Goal: Task Accomplishment & Management: Complete application form

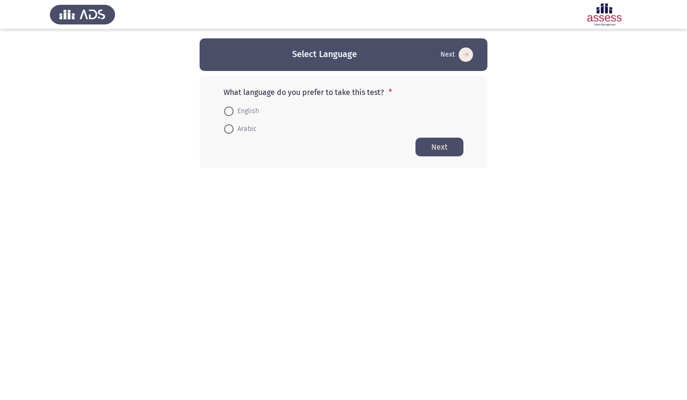
click at [228, 108] on span at bounding box center [229, 111] width 10 height 10
click at [228, 108] on input "English" at bounding box center [229, 111] width 10 height 10
radio input "true"
click at [431, 147] on button "Next" at bounding box center [439, 146] width 48 height 19
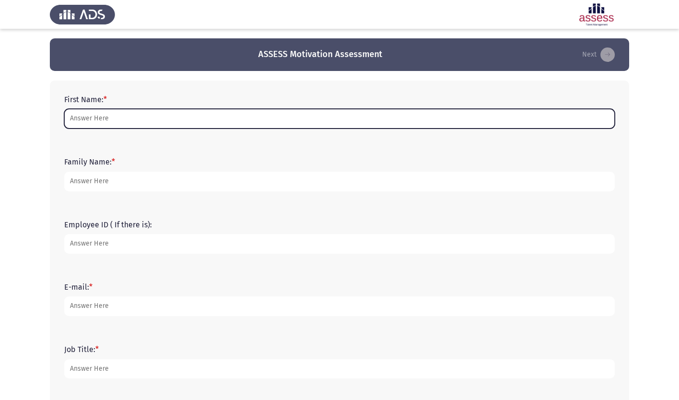
click at [119, 118] on input "First Name: *" at bounding box center [339, 119] width 551 height 20
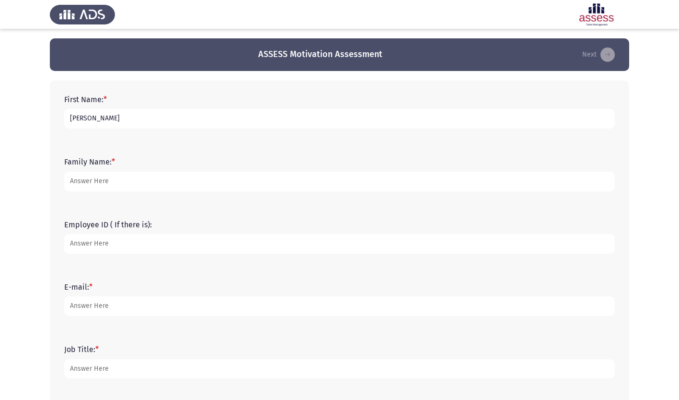
type input "[PERSON_NAME]"
type input "19776"
type input "[EMAIL_ADDRESS][DOMAIN_NAME]"
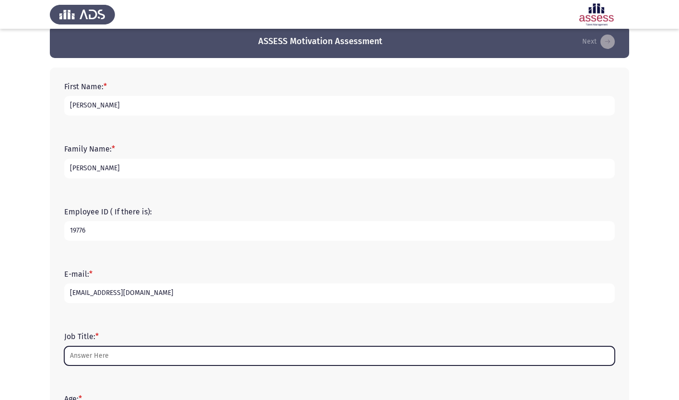
scroll to position [168, 0]
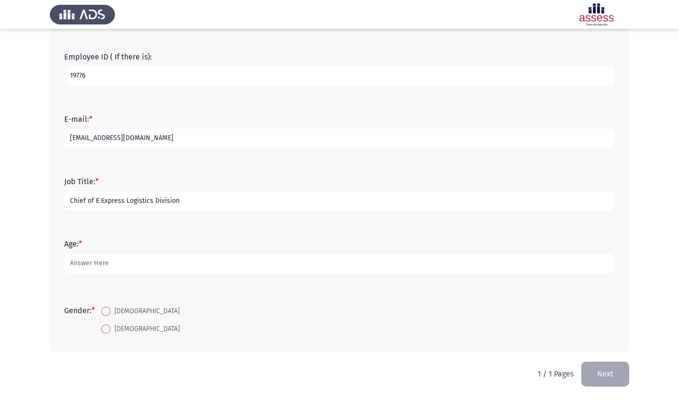
type input "Chief of E Express Logistics Division"
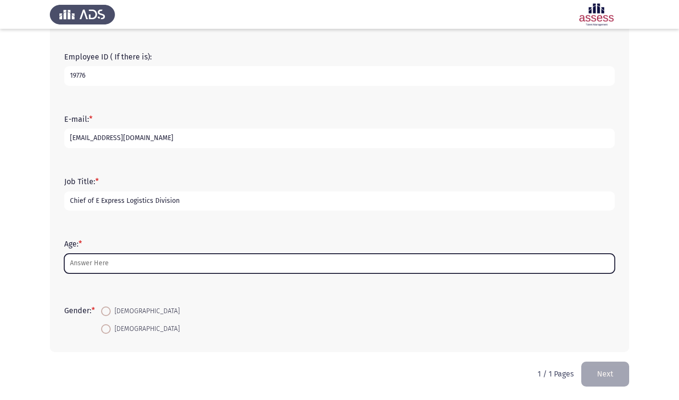
click at [142, 266] on input "Age: *" at bounding box center [339, 264] width 551 height 20
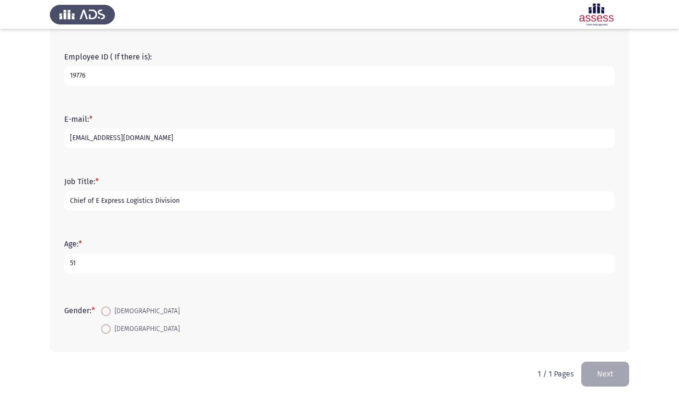
type input "51"
click at [109, 313] on span at bounding box center [106, 311] width 10 height 10
click at [109, 313] on input "[DEMOGRAPHIC_DATA]" at bounding box center [106, 311] width 10 height 10
radio input "true"
click at [609, 369] on button "Next" at bounding box center [606, 374] width 48 height 24
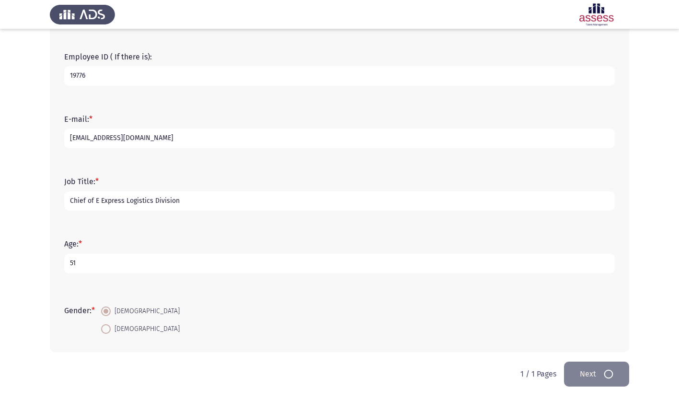
scroll to position [0, 0]
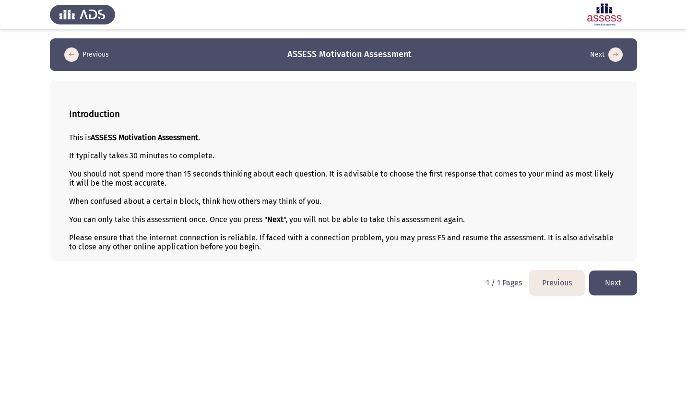
click at [618, 277] on button "Next" at bounding box center [613, 282] width 48 height 24
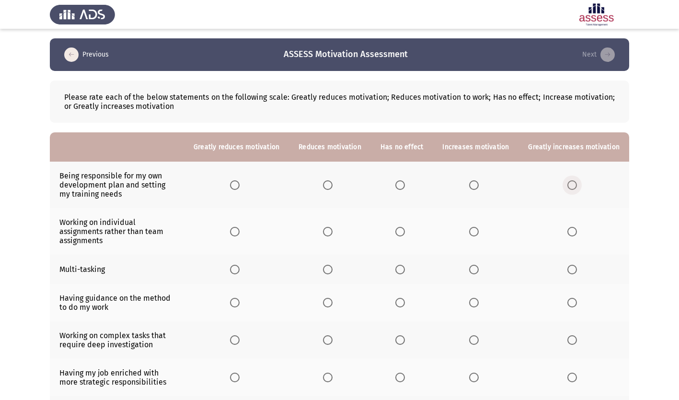
click at [573, 187] on span "Select an option" at bounding box center [573, 185] width 10 height 10
click at [573, 187] on input "Select an option" at bounding box center [573, 185] width 10 height 10
click at [333, 228] on span "Select an option" at bounding box center [328, 232] width 10 height 10
click at [333, 228] on input "Select an option" at bounding box center [328, 232] width 10 height 10
click at [473, 265] on span "Select an option" at bounding box center [474, 270] width 10 height 10
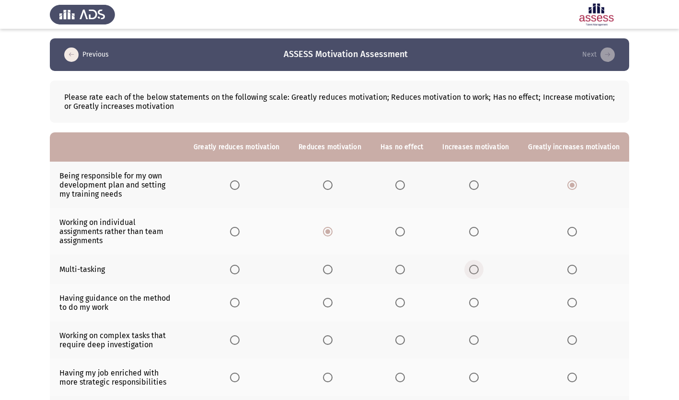
click at [473, 265] on input "Select an option" at bounding box center [474, 270] width 10 height 10
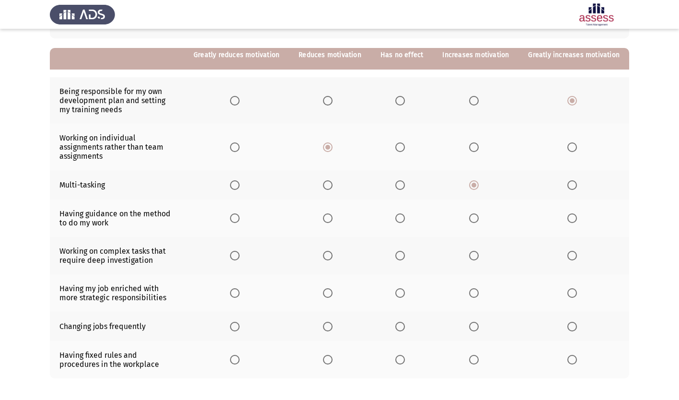
scroll to position [96, 0]
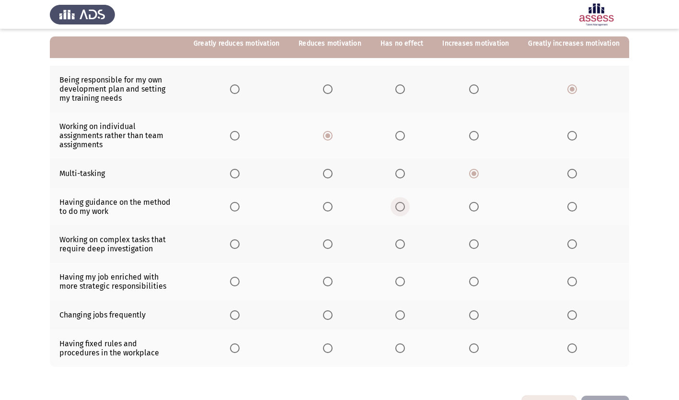
click at [405, 202] on span "Select an option" at bounding box center [401, 207] width 10 height 10
click at [405, 202] on input "Select an option" at bounding box center [401, 207] width 10 height 10
click at [477, 239] on span "Select an option" at bounding box center [474, 244] width 10 height 10
click at [477, 239] on input "Select an option" at bounding box center [474, 244] width 10 height 10
click at [573, 239] on span "Select an option" at bounding box center [573, 244] width 10 height 10
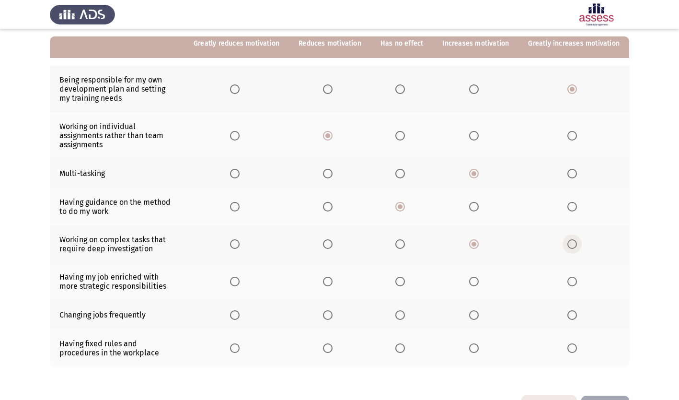
click at [573, 239] on input "Select an option" at bounding box center [573, 244] width 10 height 10
click at [576, 277] on span "Select an option" at bounding box center [573, 282] width 10 height 10
click at [576, 277] on input "Select an option" at bounding box center [573, 282] width 10 height 10
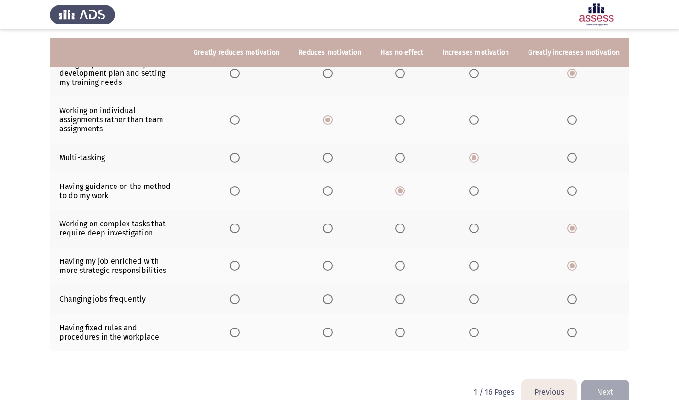
scroll to position [120, 0]
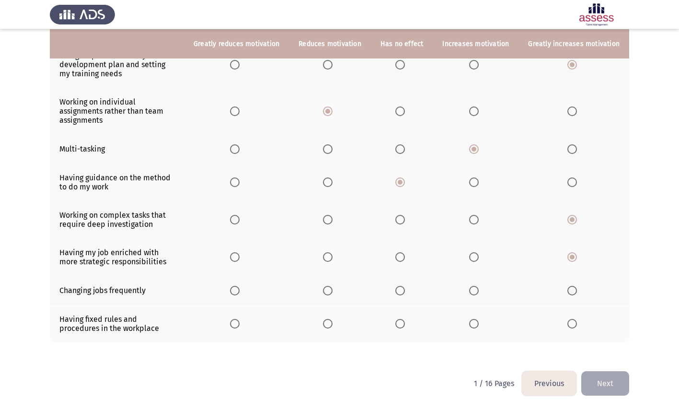
click at [333, 286] on span "Select an option" at bounding box center [328, 291] width 10 height 10
click at [333, 286] on input "Select an option" at bounding box center [328, 291] width 10 height 10
click at [405, 319] on span "Select an option" at bounding box center [401, 324] width 10 height 10
click at [405, 319] on input "Select an option" at bounding box center [401, 324] width 10 height 10
click at [611, 374] on button "Next" at bounding box center [606, 383] width 48 height 24
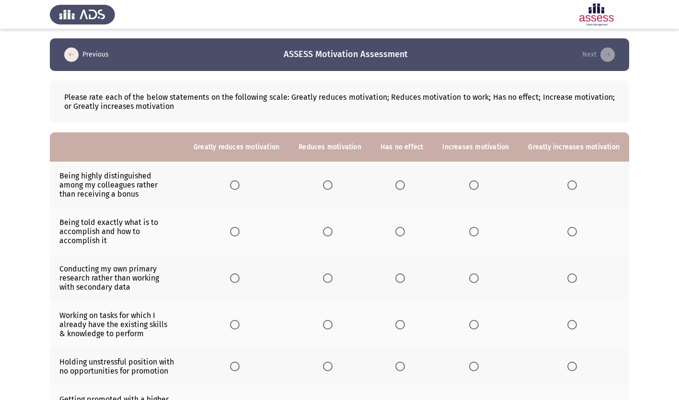
scroll to position [48, 0]
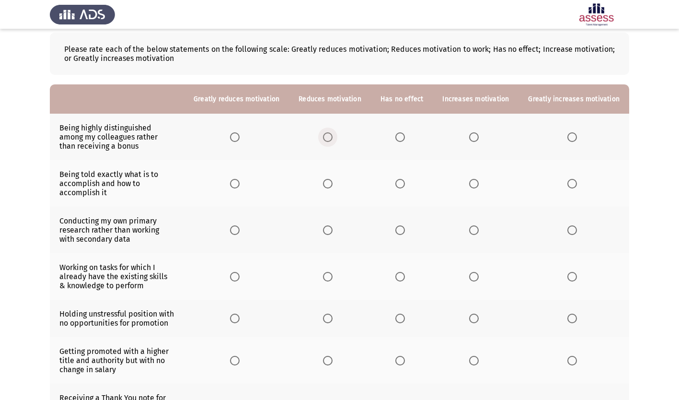
click at [331, 138] on span "Select an option" at bounding box center [328, 137] width 10 height 10
click at [331, 138] on input "Select an option" at bounding box center [328, 137] width 10 height 10
click at [333, 185] on span "Select an option" at bounding box center [328, 184] width 10 height 10
click at [333, 185] on input "Select an option" at bounding box center [328, 184] width 10 height 10
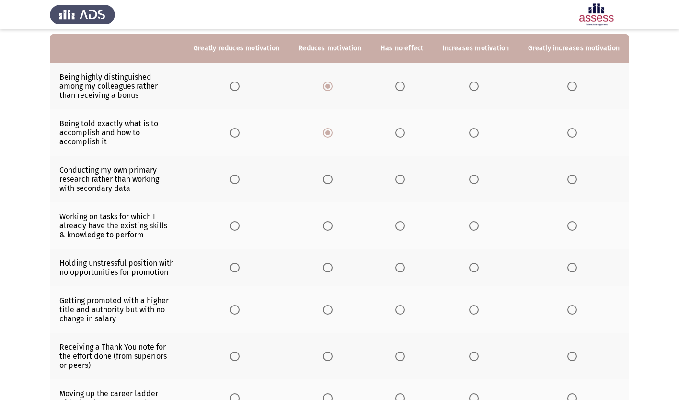
scroll to position [144, 0]
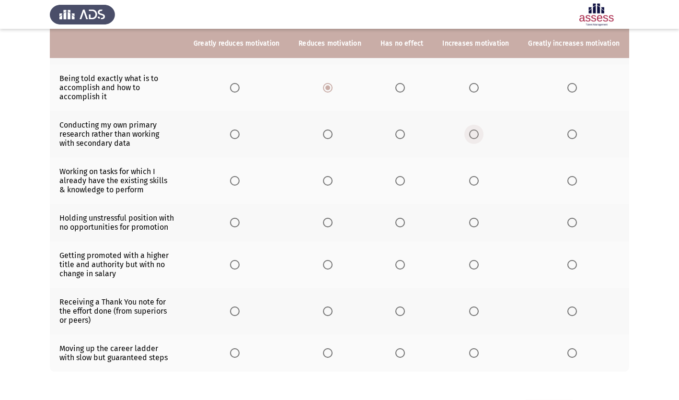
click at [475, 134] on span "Select an option" at bounding box center [474, 134] width 10 height 10
click at [475, 134] on input "Select an option" at bounding box center [474, 134] width 10 height 10
click at [575, 177] on span "Select an option" at bounding box center [573, 181] width 10 height 10
click at [575, 177] on input "Select an option" at bounding box center [573, 181] width 10 height 10
click at [240, 224] on span "Select an option" at bounding box center [235, 223] width 10 height 10
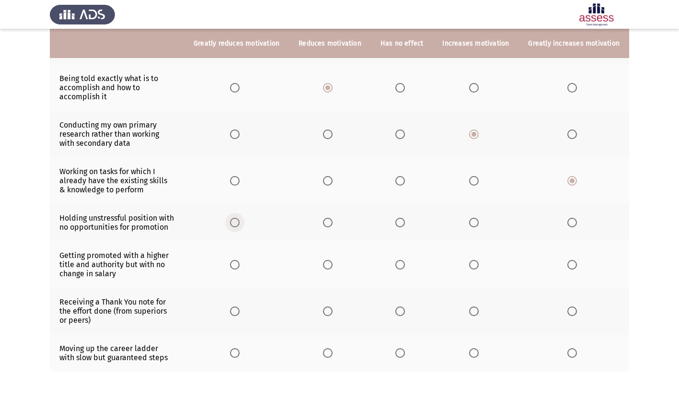
click at [240, 224] on input "Select an option" at bounding box center [235, 223] width 10 height 10
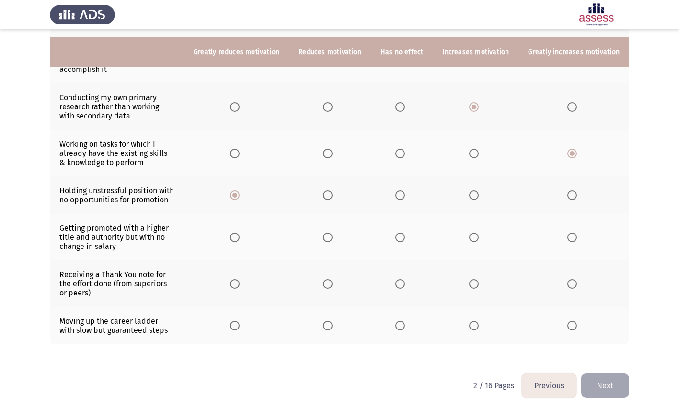
scroll to position [183, 0]
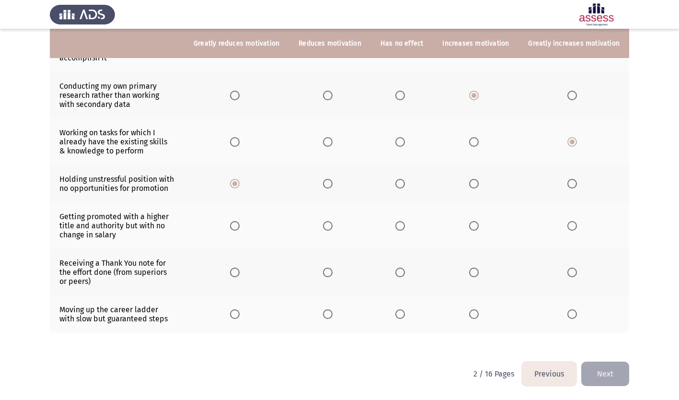
click at [333, 224] on span "Select an option" at bounding box center [328, 226] width 10 height 10
click at [333, 224] on input "Select an option" at bounding box center [328, 226] width 10 height 10
click at [573, 270] on span "Select an option" at bounding box center [573, 273] width 10 height 10
click at [573, 270] on input "Select an option" at bounding box center [573, 273] width 10 height 10
click at [573, 314] on span "Select an option" at bounding box center [573, 314] width 10 height 10
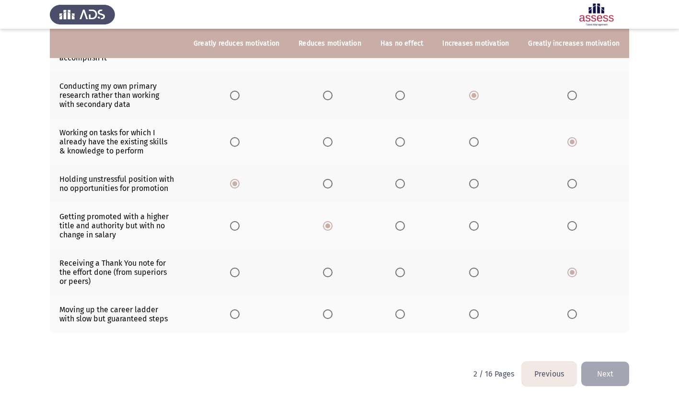
click at [573, 314] on input "Select an option" at bounding box center [573, 314] width 10 height 10
click at [616, 377] on button "Next" at bounding box center [606, 374] width 48 height 24
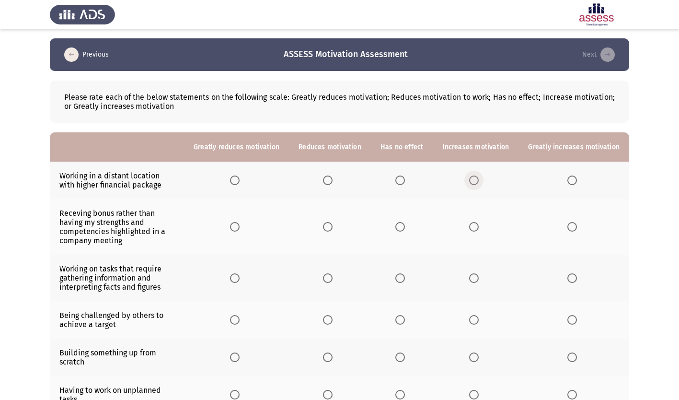
click at [476, 182] on span "Select an option" at bounding box center [474, 180] width 10 height 10
click at [476, 182] on input "Select an option" at bounding box center [474, 180] width 10 height 10
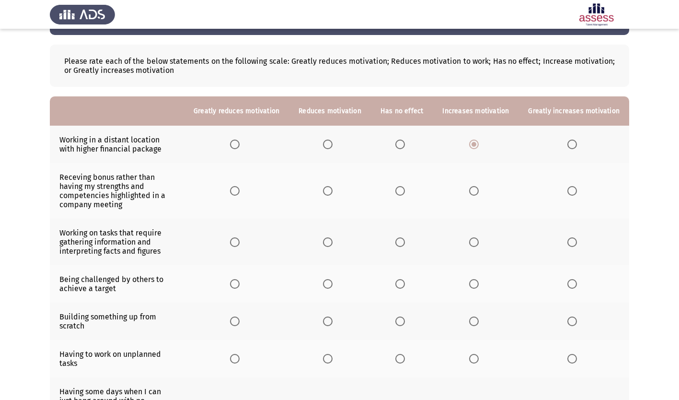
scroll to position [48, 0]
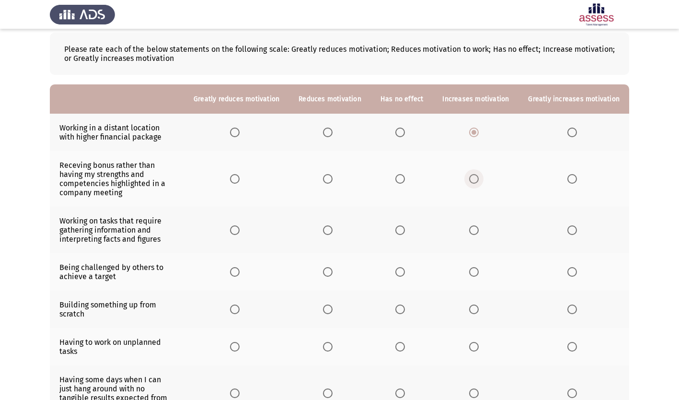
click at [477, 175] on span "Select an option" at bounding box center [474, 179] width 10 height 10
click at [477, 175] on input "Select an option" at bounding box center [474, 179] width 10 height 10
click at [576, 174] on span "Select an option" at bounding box center [573, 179] width 10 height 10
click at [576, 174] on input "Select an option" at bounding box center [573, 179] width 10 height 10
click at [476, 225] on span "Select an option" at bounding box center [474, 230] width 10 height 10
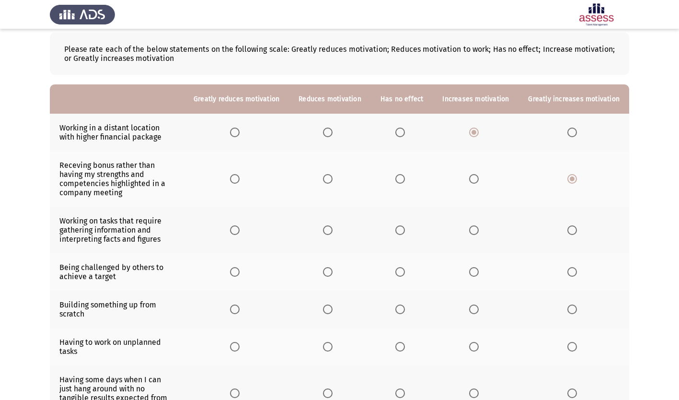
click at [476, 225] on input "Select an option" at bounding box center [474, 230] width 10 height 10
click at [576, 267] on span "Select an option" at bounding box center [573, 272] width 10 height 10
click at [576, 267] on input "Select an option" at bounding box center [573, 272] width 10 height 10
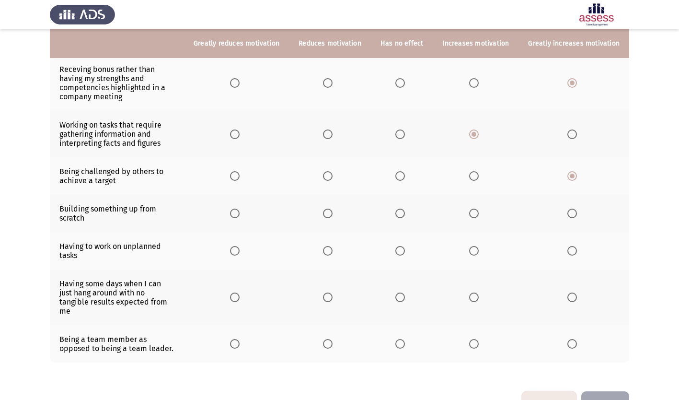
click at [572, 213] on span "Select an option" at bounding box center [572, 213] width 0 height 0
click at [573, 209] on input "Select an option" at bounding box center [573, 214] width 10 height 10
click at [572, 246] on span "Select an option" at bounding box center [573, 251] width 10 height 10
click at [572, 246] on input "Select an option" at bounding box center [573, 251] width 10 height 10
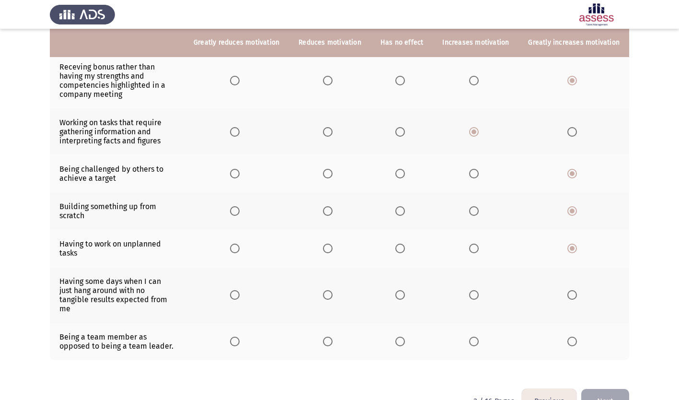
scroll to position [147, 0]
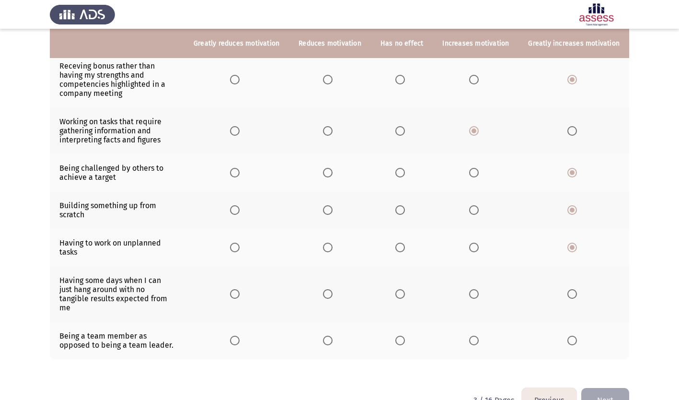
click at [477, 289] on span "Select an option" at bounding box center [474, 294] width 10 height 10
click at [477, 289] on input "Select an option" at bounding box center [474, 294] width 10 height 10
click at [404, 336] on span "Select an option" at bounding box center [401, 341] width 10 height 10
click at [404, 336] on input "Select an option" at bounding box center [401, 341] width 10 height 10
click at [612, 388] on button "Next" at bounding box center [606, 400] width 48 height 24
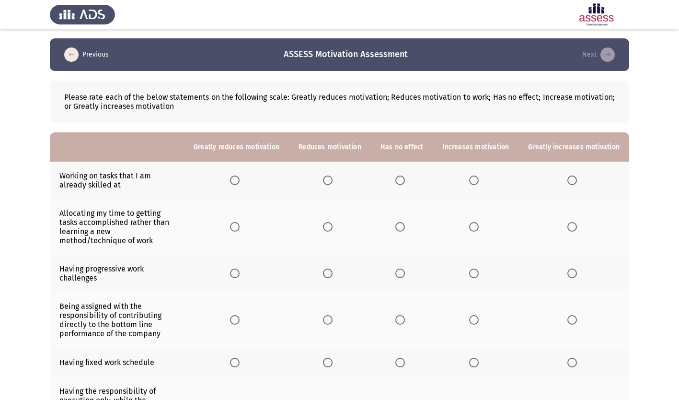
scroll to position [48, 0]
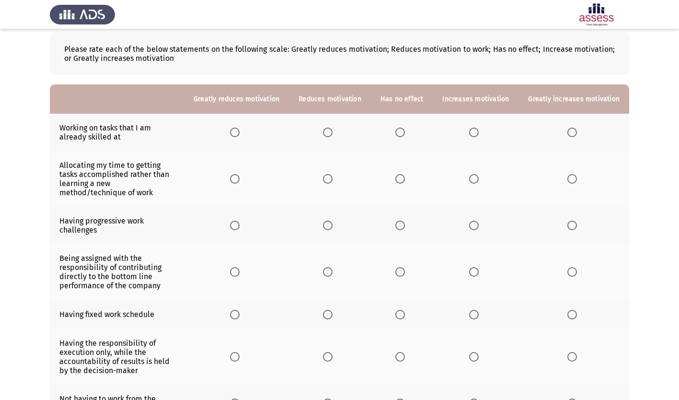
click at [574, 131] on span "Select an option" at bounding box center [573, 133] width 10 height 10
click at [574, 131] on input "Select an option" at bounding box center [573, 133] width 10 height 10
click at [405, 174] on span "Select an option" at bounding box center [401, 179] width 10 height 10
click at [405, 174] on input "Select an option" at bounding box center [401, 179] width 10 height 10
click at [479, 221] on span "Select an option" at bounding box center [474, 226] width 10 height 10
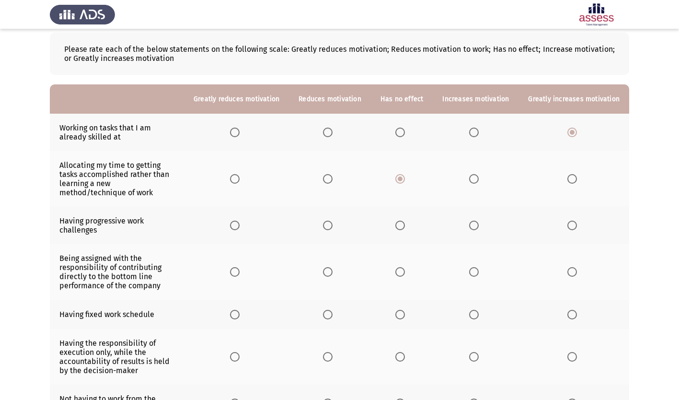
click at [479, 221] on input "Select an option" at bounding box center [474, 226] width 10 height 10
click at [574, 221] on span "Select an option" at bounding box center [573, 226] width 10 height 10
click at [574, 221] on input "Select an option" at bounding box center [573, 226] width 10 height 10
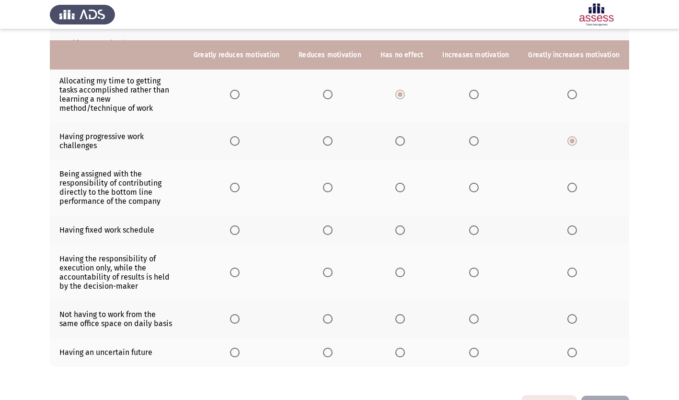
scroll to position [144, 0]
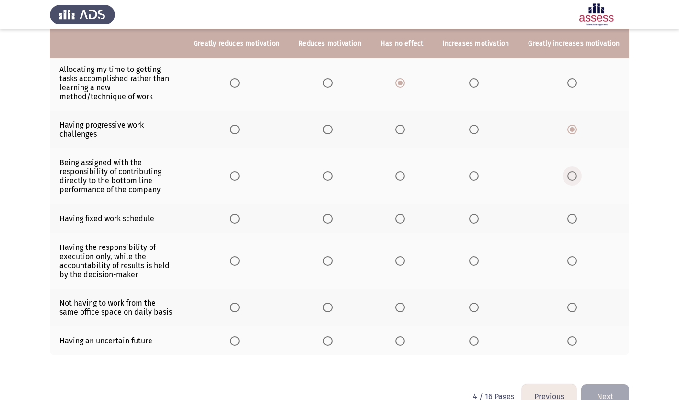
click at [575, 171] on span "Select an option" at bounding box center [573, 176] width 10 height 10
click at [575, 171] on input "Select an option" at bounding box center [573, 176] width 10 height 10
click at [404, 214] on span "Select an option" at bounding box center [401, 219] width 10 height 10
click at [404, 214] on input "Select an option" at bounding box center [401, 219] width 10 height 10
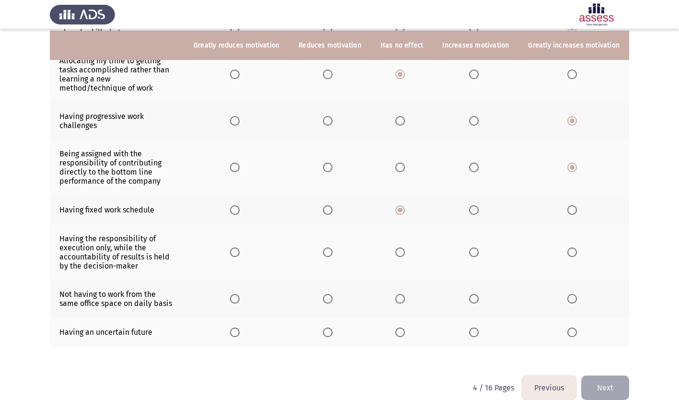
scroll to position [157, 0]
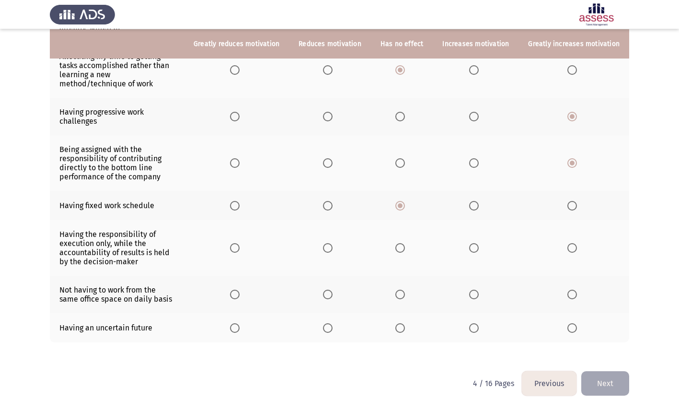
click at [240, 243] on span "Select an option" at bounding box center [235, 248] width 10 height 10
click at [240, 243] on input "Select an option" at bounding box center [235, 248] width 10 height 10
click at [405, 290] on span "Select an option" at bounding box center [401, 295] width 10 height 10
click at [405, 290] on input "Select an option" at bounding box center [401, 295] width 10 height 10
click at [240, 323] on span "Select an option" at bounding box center [235, 328] width 10 height 10
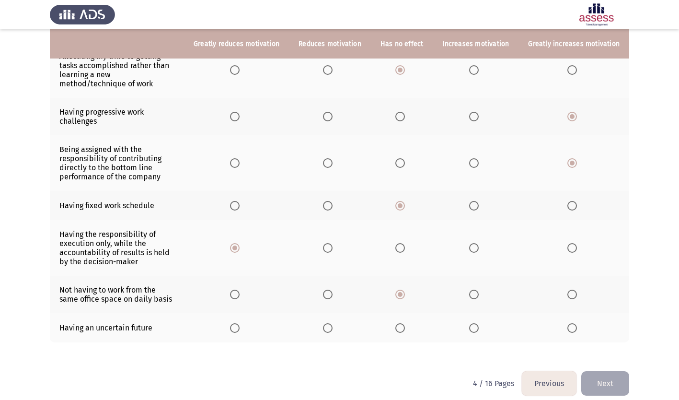
click at [240, 323] on input "Select an option" at bounding box center [235, 328] width 10 height 10
click at [614, 375] on button "Next" at bounding box center [606, 383] width 48 height 24
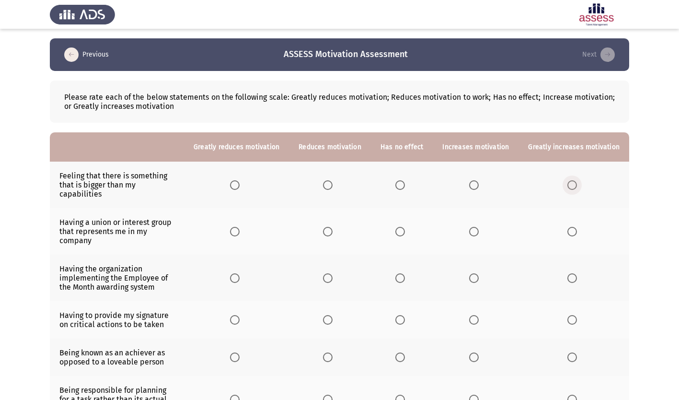
click at [575, 180] on span "Select an option" at bounding box center [573, 185] width 10 height 10
click at [575, 180] on input "Select an option" at bounding box center [573, 185] width 10 height 10
click at [240, 227] on span "Select an option" at bounding box center [235, 232] width 10 height 10
click at [240, 227] on input "Select an option" at bounding box center [235, 232] width 10 height 10
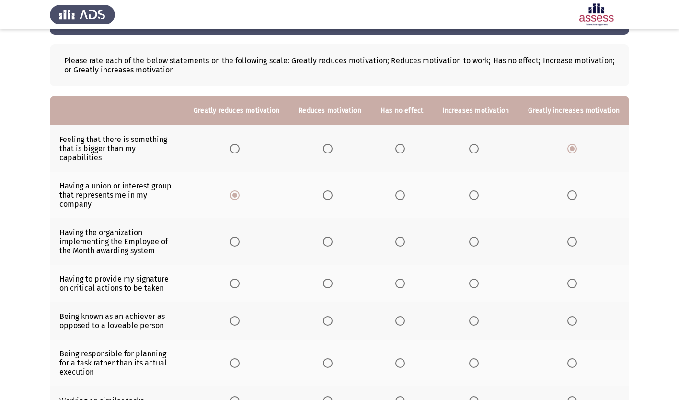
scroll to position [48, 0]
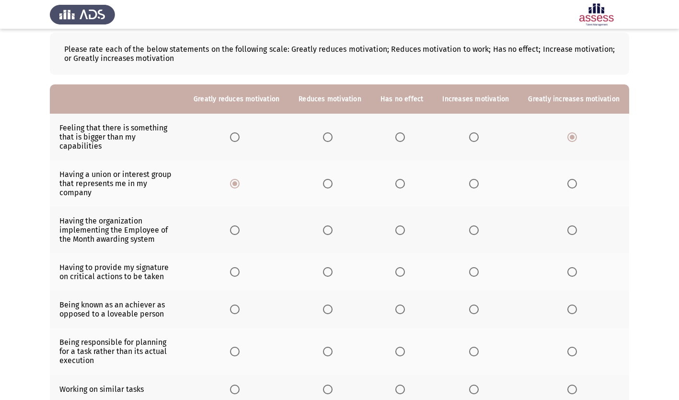
click at [478, 225] on span "Select an option" at bounding box center [474, 230] width 10 height 10
click at [478, 225] on input "Select an option" at bounding box center [474, 230] width 10 height 10
click at [478, 267] on span "Select an option" at bounding box center [474, 272] width 10 height 10
click at [478, 267] on input "Select an option" at bounding box center [474, 272] width 10 height 10
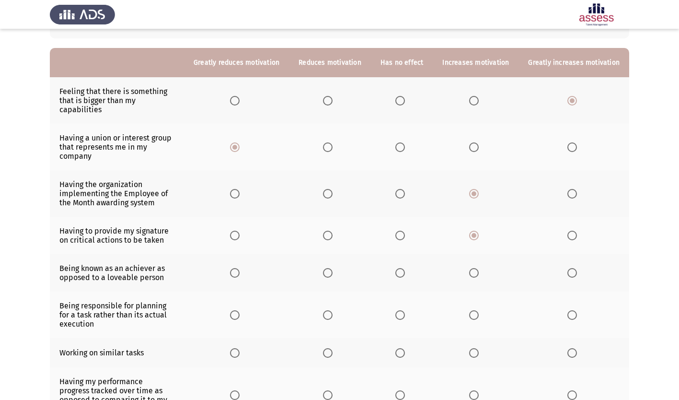
scroll to position [96, 0]
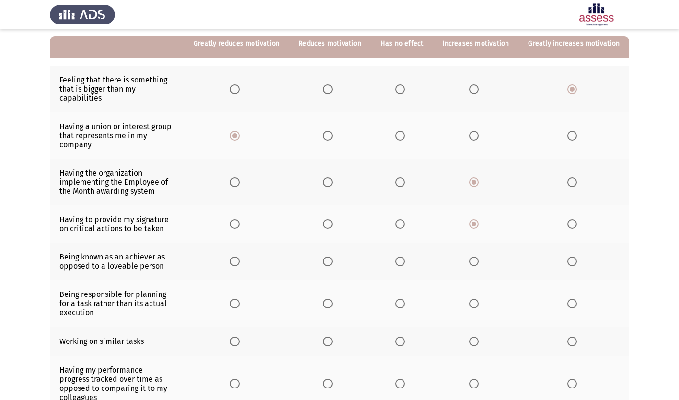
click at [403, 219] on span "Select an option" at bounding box center [401, 224] width 10 height 10
click at [403, 219] on input "Select an option" at bounding box center [401, 224] width 10 height 10
click at [478, 257] on span "Select an option" at bounding box center [474, 262] width 10 height 10
click at [478, 257] on input "Select an option" at bounding box center [474, 262] width 10 height 10
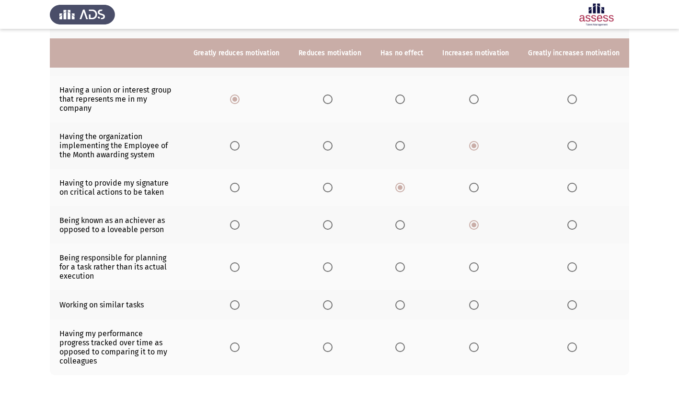
scroll to position [144, 0]
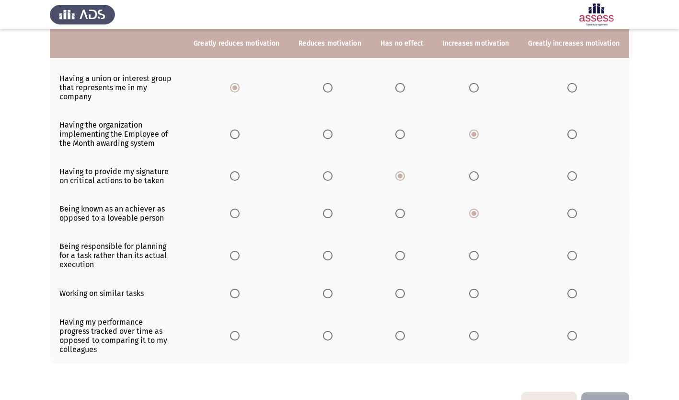
click at [478, 251] on span "Select an option" at bounding box center [474, 256] width 10 height 10
click at [478, 251] on input "Select an option" at bounding box center [474, 256] width 10 height 10
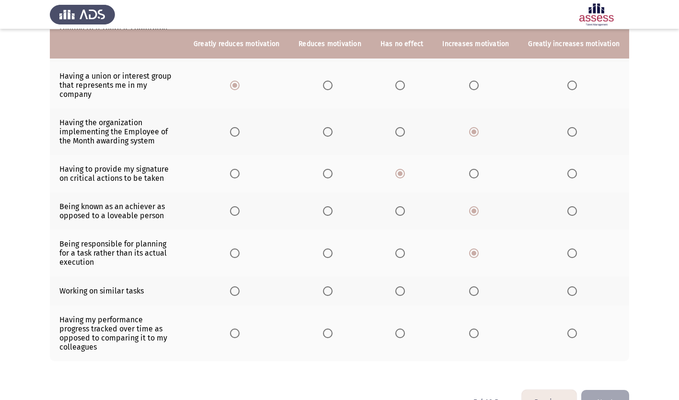
scroll to position [147, 0]
click at [477, 285] on span "Select an option" at bounding box center [474, 290] width 10 height 10
click at [477, 285] on input "Select an option" at bounding box center [474, 290] width 10 height 10
click at [403, 285] on span "Select an option" at bounding box center [401, 290] width 10 height 10
click at [403, 285] on input "Select an option" at bounding box center [401, 290] width 10 height 10
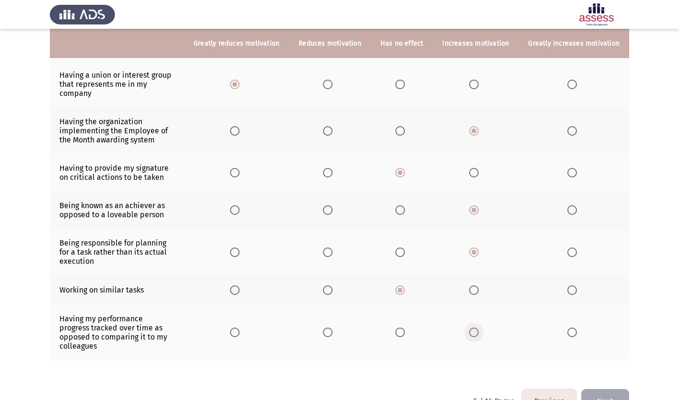
click at [478, 327] on span "Select an option" at bounding box center [474, 332] width 10 height 10
click at [478, 327] on input "Select an option" at bounding box center [474, 332] width 10 height 10
click at [608, 389] on button "Next" at bounding box center [606, 401] width 48 height 24
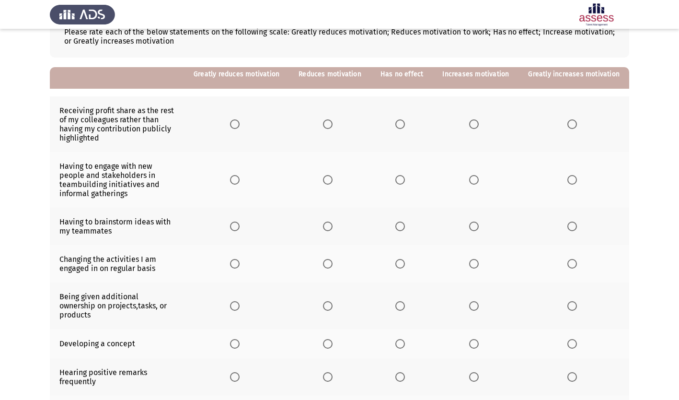
scroll to position [48, 0]
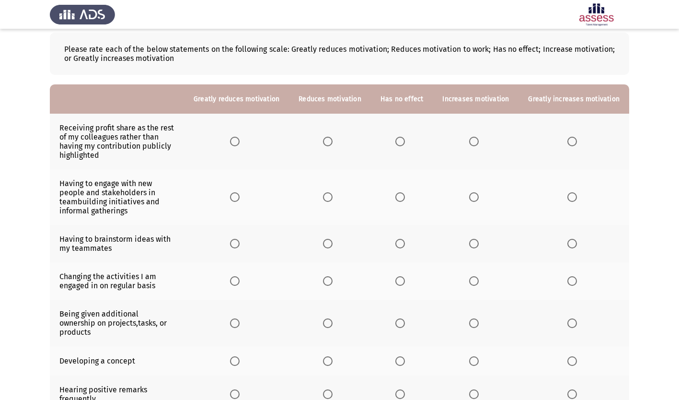
click at [475, 140] on span "Select an option" at bounding box center [474, 142] width 10 height 10
click at [475, 140] on input "Select an option" at bounding box center [474, 142] width 10 height 10
click at [476, 192] on span "Select an option" at bounding box center [474, 197] width 10 height 10
click at [476, 192] on input "Select an option" at bounding box center [474, 197] width 10 height 10
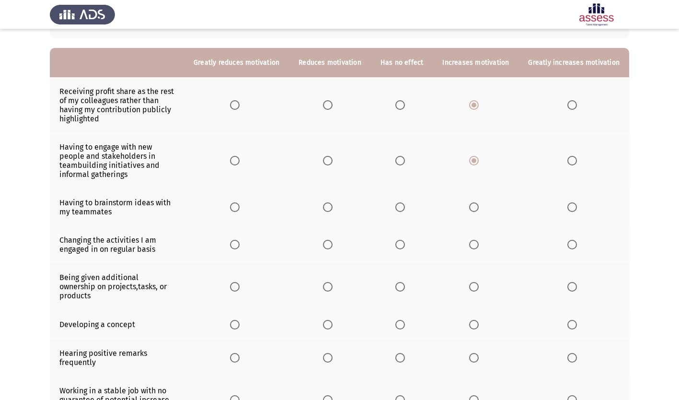
scroll to position [96, 0]
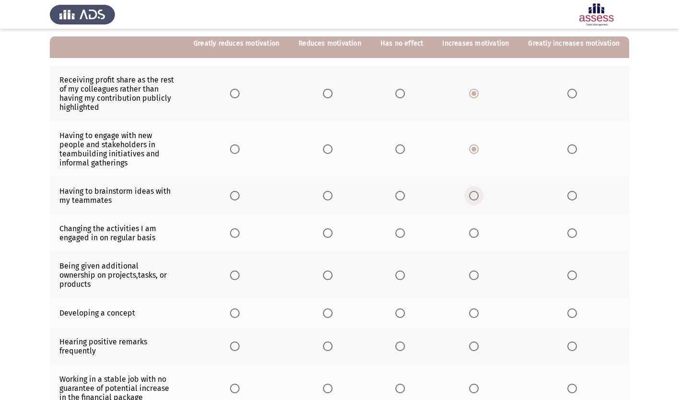
click at [477, 191] on span "Select an option" at bounding box center [474, 196] width 10 height 10
click at [477, 191] on input "Select an option" at bounding box center [474, 196] width 10 height 10
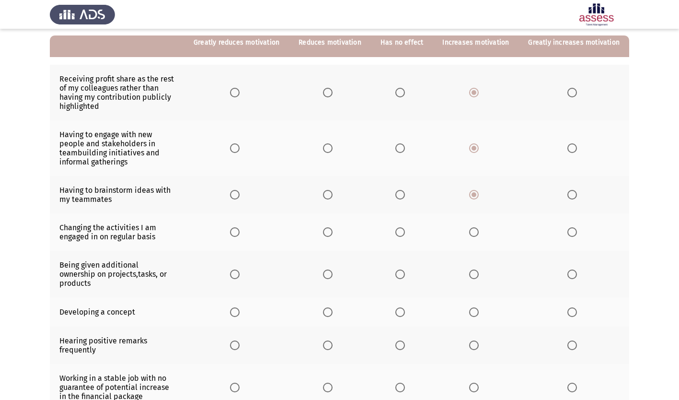
scroll to position [144, 0]
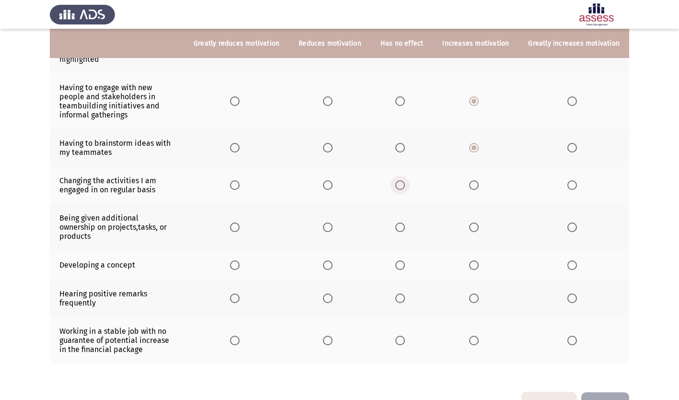
click at [405, 180] on span "Select an option" at bounding box center [401, 185] width 10 height 10
click at [405, 180] on input "Select an option" at bounding box center [401, 185] width 10 height 10
click at [476, 222] on span "Select an option" at bounding box center [474, 227] width 10 height 10
click at [476, 222] on input "Select an option" at bounding box center [474, 227] width 10 height 10
click at [477, 260] on span "Select an option" at bounding box center [474, 265] width 10 height 10
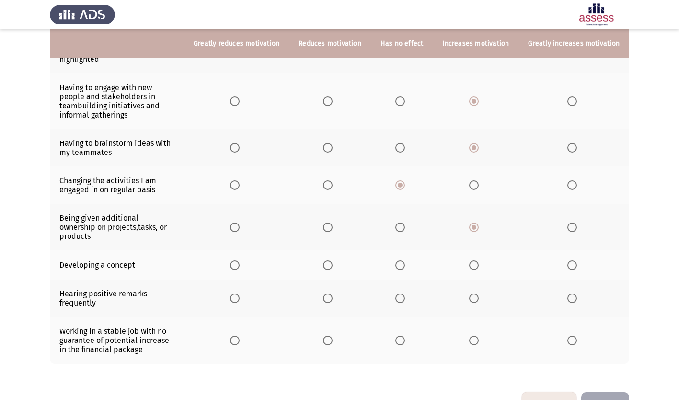
click at [477, 260] on input "Select an option" at bounding box center [474, 265] width 10 height 10
click at [404, 293] on span "Select an option" at bounding box center [401, 298] width 10 height 10
click at [404, 293] on input "Select an option" at bounding box center [401, 298] width 10 height 10
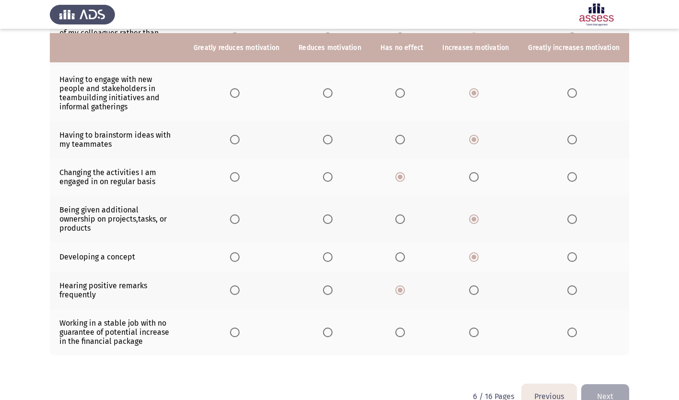
scroll to position [156, 0]
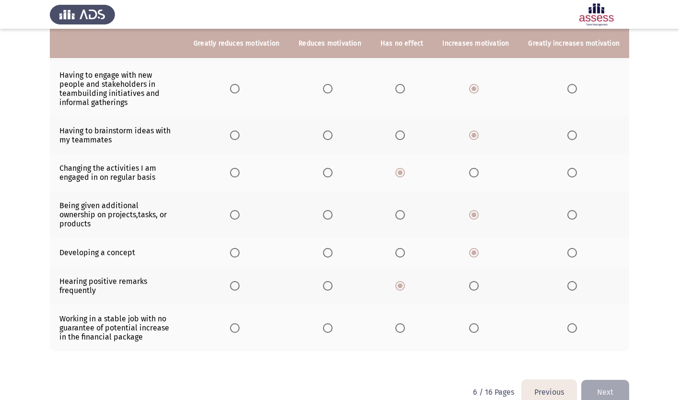
click at [402, 323] on span "Select an option" at bounding box center [401, 328] width 10 height 10
click at [402, 323] on input "Select an option" at bounding box center [401, 328] width 10 height 10
click at [333, 323] on span "Select an option" at bounding box center [328, 328] width 10 height 10
click at [333, 323] on input "Select an option" at bounding box center [328, 328] width 10 height 10
click at [604, 380] on button "Next" at bounding box center [606, 392] width 48 height 24
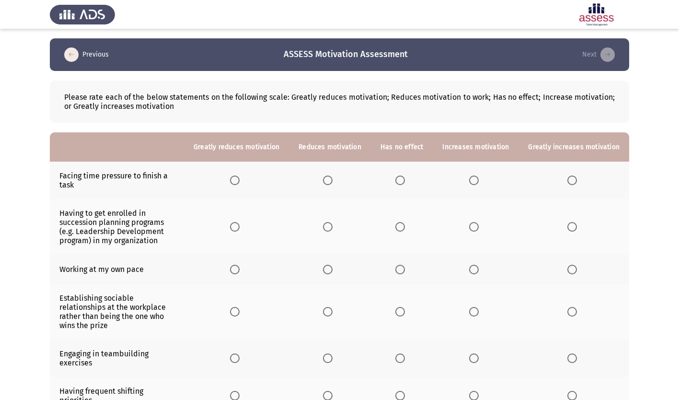
scroll to position [48, 0]
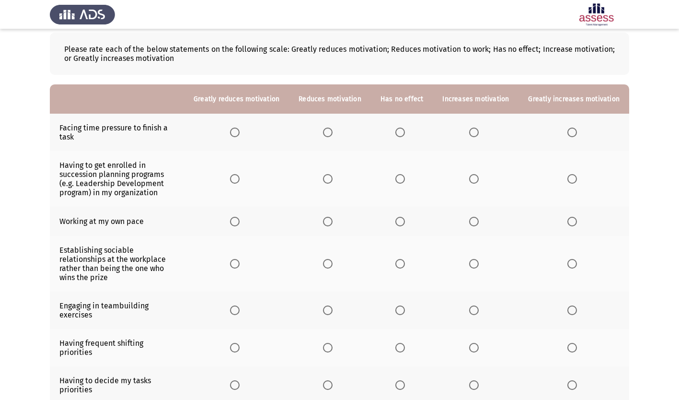
click at [405, 132] on span "Select an option" at bounding box center [401, 133] width 10 height 10
click at [405, 132] on input "Select an option" at bounding box center [401, 133] width 10 height 10
click at [477, 175] on span "Select an option" at bounding box center [474, 179] width 10 height 10
click at [477, 175] on input "Select an option" at bounding box center [474, 179] width 10 height 10
click at [405, 219] on span "Select an option" at bounding box center [401, 222] width 10 height 10
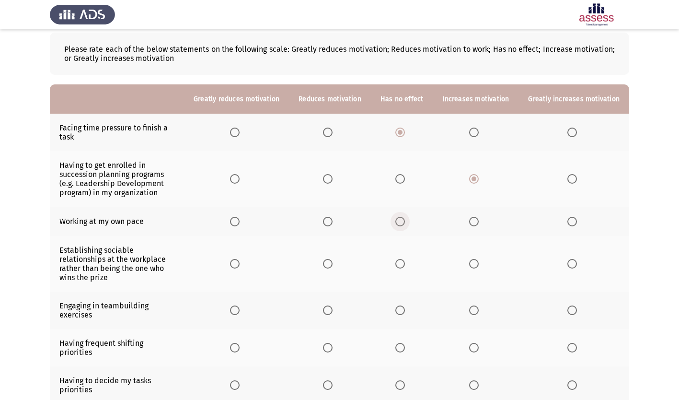
click at [405, 219] on input "Select an option" at bounding box center [401, 222] width 10 height 10
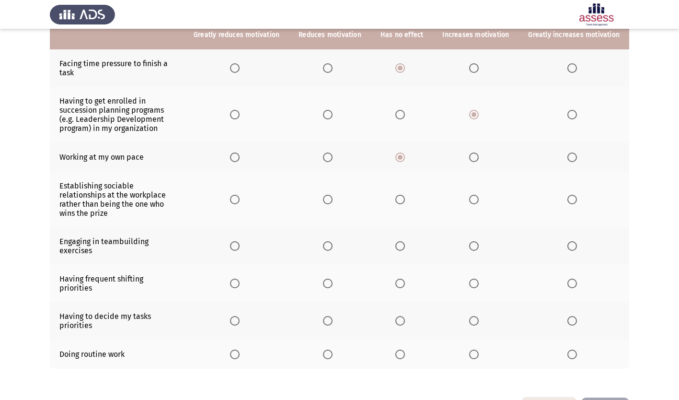
scroll to position [122, 0]
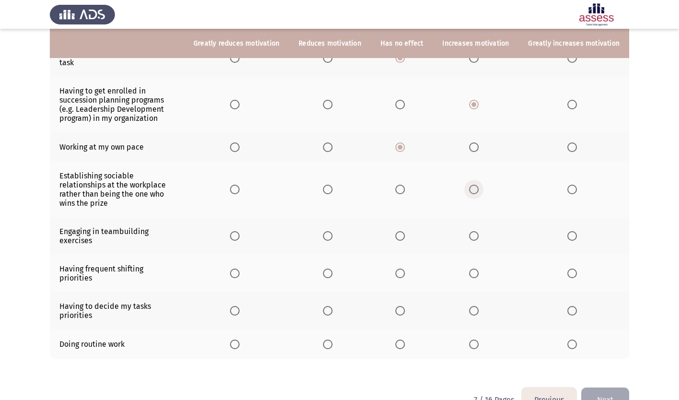
click at [478, 185] on span "Select an option" at bounding box center [474, 190] width 10 height 10
click at [478, 185] on input "Select an option" at bounding box center [474, 190] width 10 height 10
click at [478, 231] on span "Select an option" at bounding box center [474, 236] width 10 height 10
click at [478, 231] on input "Select an option" at bounding box center [474, 236] width 10 height 10
click at [405, 268] on span "Select an option" at bounding box center [401, 273] width 10 height 10
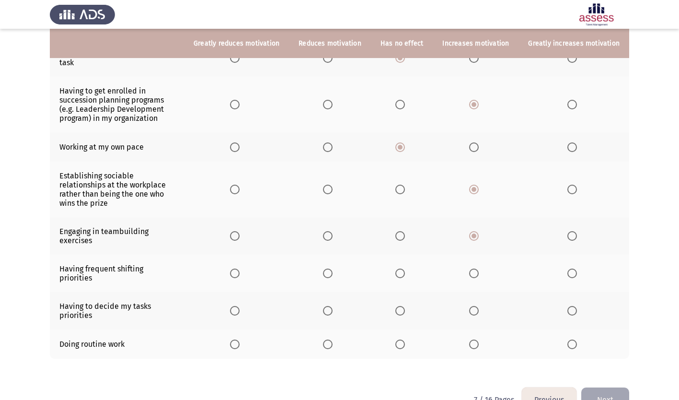
click at [405, 268] on input "Select an option" at bounding box center [401, 273] width 10 height 10
click at [479, 306] on span "Select an option" at bounding box center [474, 311] width 10 height 10
click at [479, 306] on input "Select an option" at bounding box center [474, 311] width 10 height 10
click at [333, 339] on span "Select an option" at bounding box center [328, 344] width 10 height 10
click at [333, 339] on input "Select an option" at bounding box center [328, 344] width 10 height 10
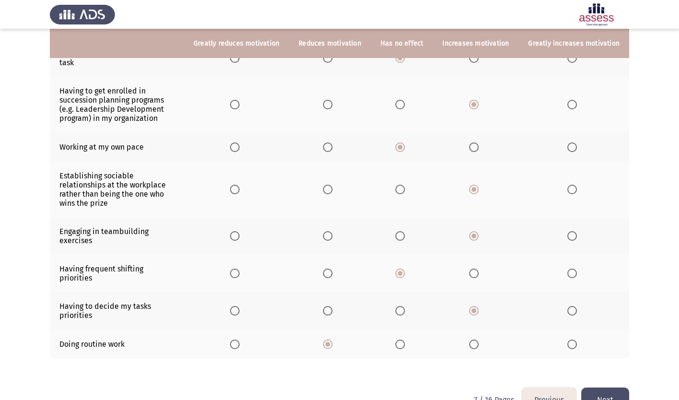
click at [611, 387] on button "Next" at bounding box center [606, 399] width 48 height 24
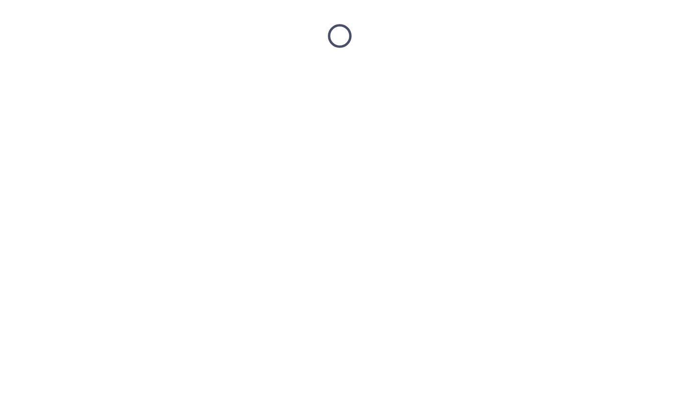
scroll to position [0, 0]
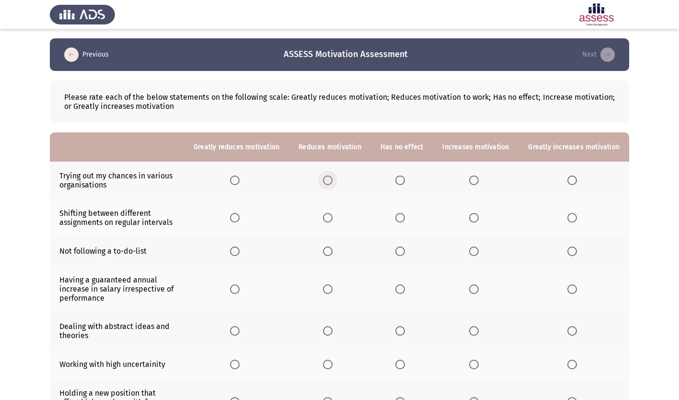
click at [333, 178] on span "Select an option" at bounding box center [328, 180] width 10 height 10
click at [333, 178] on input "Select an option" at bounding box center [328, 180] width 10 height 10
click at [332, 216] on span "Select an option" at bounding box center [328, 218] width 10 height 10
click at [332, 216] on input "Select an option" at bounding box center [328, 218] width 10 height 10
click at [405, 218] on span "Select an option" at bounding box center [401, 218] width 10 height 10
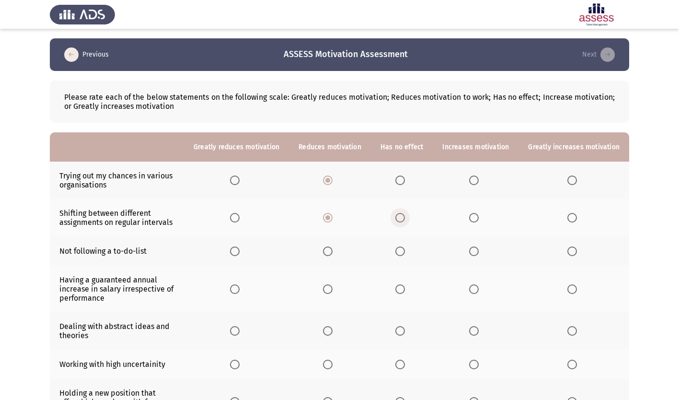
click at [405, 218] on input "Select an option" at bounding box center [401, 218] width 10 height 10
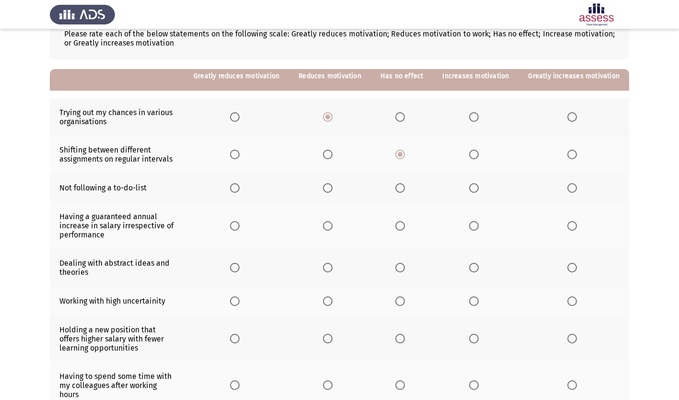
scroll to position [96, 0]
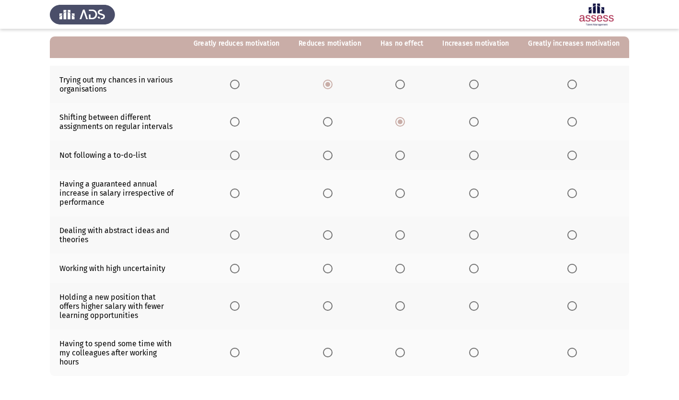
click at [333, 154] on span "Select an option" at bounding box center [328, 156] width 10 height 10
click at [333, 154] on input "Select an option" at bounding box center [328, 156] width 10 height 10
click at [478, 192] on span "Select an option" at bounding box center [474, 193] width 10 height 10
click at [478, 192] on input "Select an option" at bounding box center [474, 193] width 10 height 10
click at [332, 194] on span "Select an option" at bounding box center [328, 193] width 10 height 10
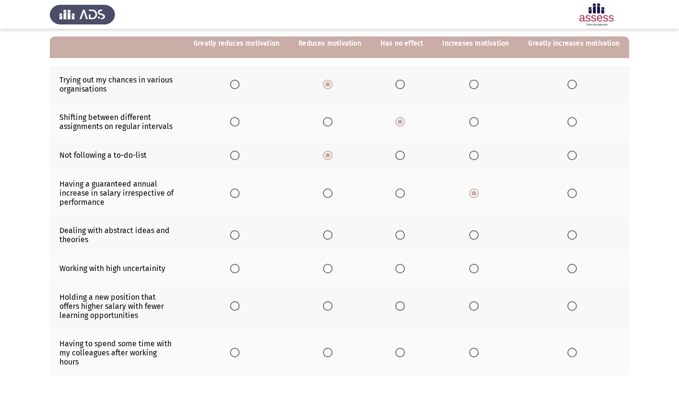
click at [332, 194] on input "Select an option" at bounding box center [328, 193] width 10 height 10
click at [474, 191] on span "Select an option" at bounding box center [474, 193] width 10 height 10
click at [474, 191] on input "Select an option" at bounding box center [474, 193] width 10 height 10
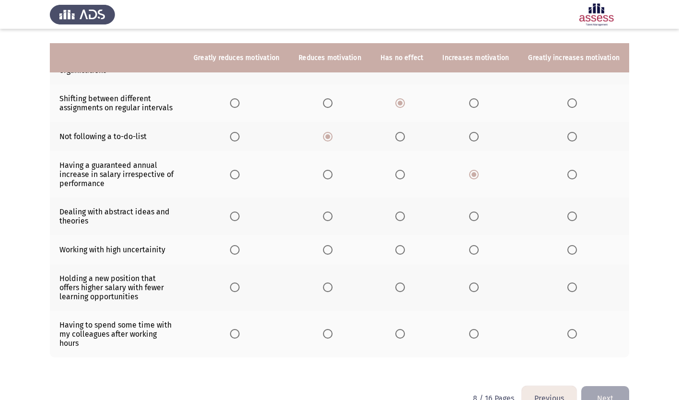
scroll to position [129, 0]
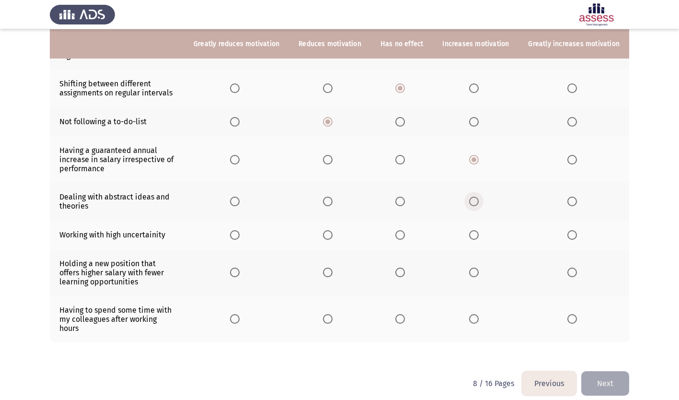
click at [479, 199] on span "Select an option" at bounding box center [474, 202] width 10 height 10
click at [479, 199] on input "Select an option" at bounding box center [474, 202] width 10 height 10
click at [333, 236] on span "Select an option" at bounding box center [328, 235] width 10 height 10
click at [333, 236] on input "Select an option" at bounding box center [328, 235] width 10 height 10
click at [405, 273] on span "Select an option" at bounding box center [401, 273] width 10 height 10
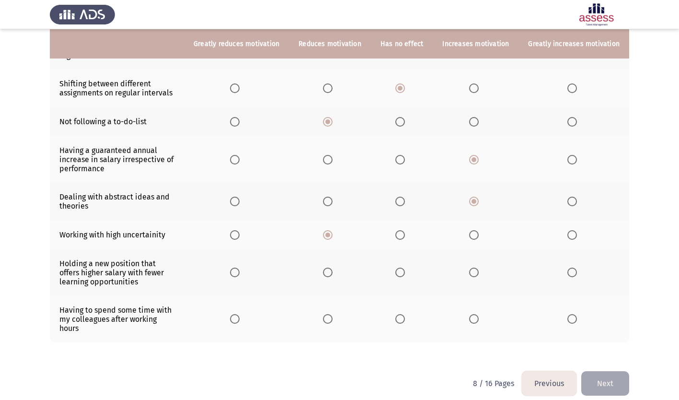
click at [405, 273] on input "Select an option" at bounding box center [401, 273] width 10 height 10
click at [405, 314] on span "Select an option" at bounding box center [401, 319] width 10 height 10
click at [405, 314] on input "Select an option" at bounding box center [401, 319] width 10 height 10
click at [605, 371] on button "Next" at bounding box center [606, 383] width 48 height 24
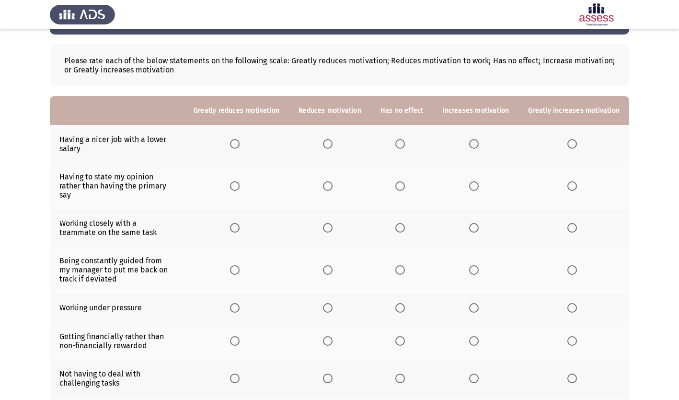
scroll to position [48, 0]
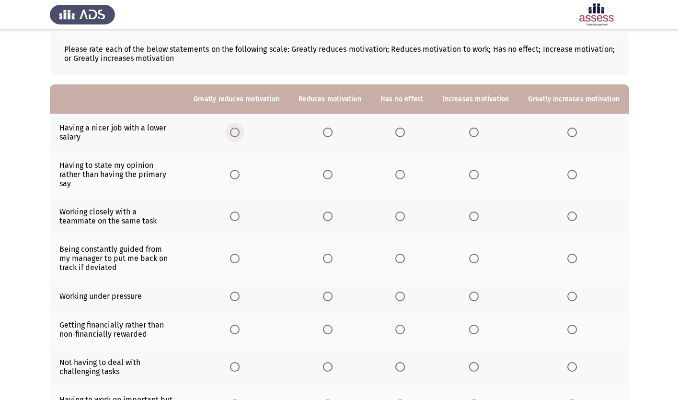
click at [240, 133] on span "Select an option" at bounding box center [235, 133] width 10 height 10
click at [240, 133] on input "Select an option" at bounding box center [235, 133] width 10 height 10
click at [479, 170] on span "Select an option" at bounding box center [474, 175] width 10 height 10
click at [479, 170] on input "Select an option" at bounding box center [474, 175] width 10 height 10
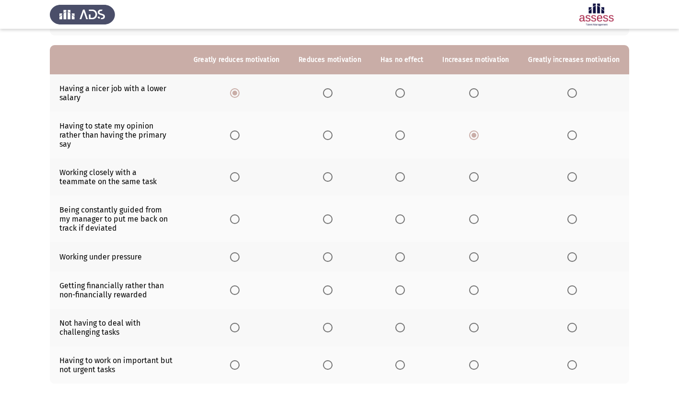
scroll to position [96, 0]
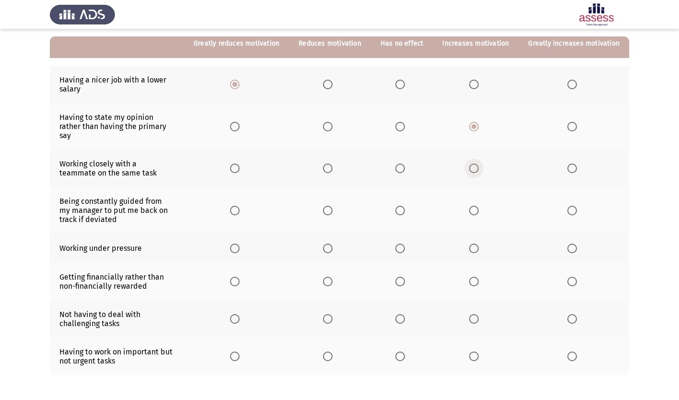
click at [477, 163] on span "Select an option" at bounding box center [474, 168] width 10 height 10
click at [477, 163] on input "Select an option" at bounding box center [474, 168] width 10 height 10
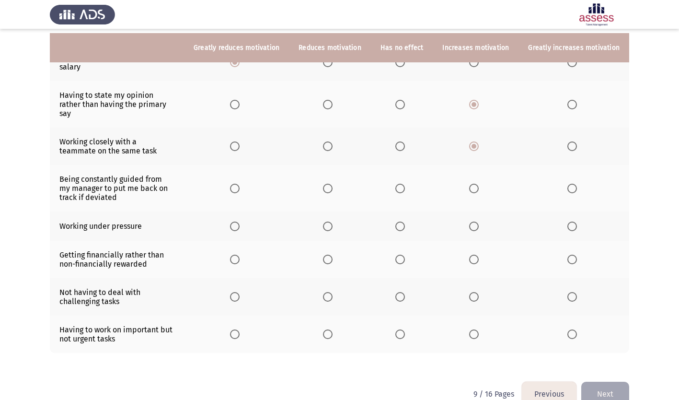
scroll to position [129, 0]
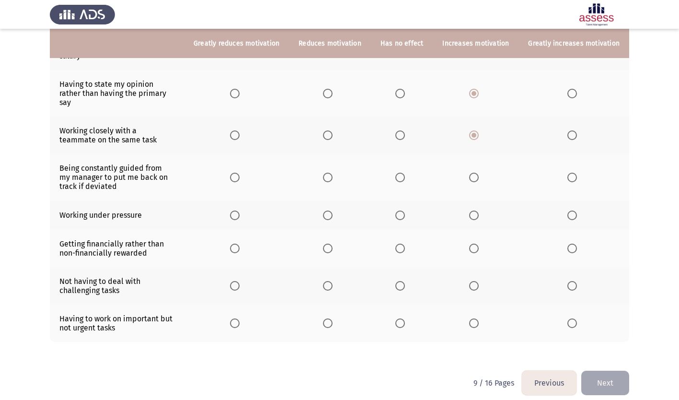
click at [405, 173] on span "Select an option" at bounding box center [401, 178] width 10 height 10
click at [405, 173] on input "Select an option" at bounding box center [401, 178] width 10 height 10
click at [478, 210] on span "Select an option" at bounding box center [474, 215] width 10 height 10
click at [478, 210] on input "Select an option" at bounding box center [474, 215] width 10 height 10
click at [576, 244] on span "Select an option" at bounding box center [573, 249] width 10 height 10
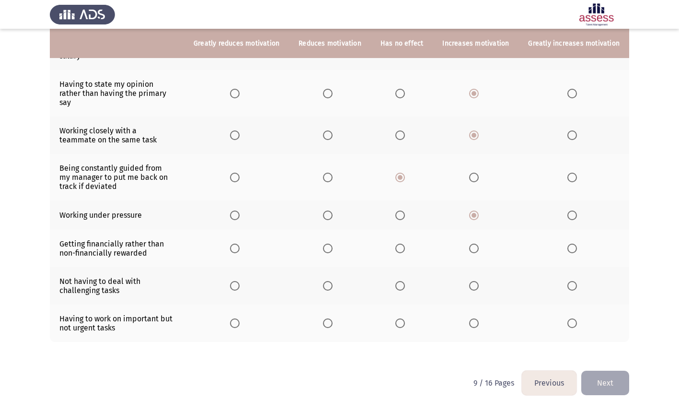
click at [576, 244] on input "Select an option" at bounding box center [573, 249] width 10 height 10
click at [332, 281] on span "Select an option" at bounding box center [328, 286] width 10 height 10
click at [332, 281] on input "Select an option" at bounding box center [328, 286] width 10 height 10
click at [402, 318] on span "Select an option" at bounding box center [401, 323] width 10 height 10
click at [402, 318] on input "Select an option" at bounding box center [401, 323] width 10 height 10
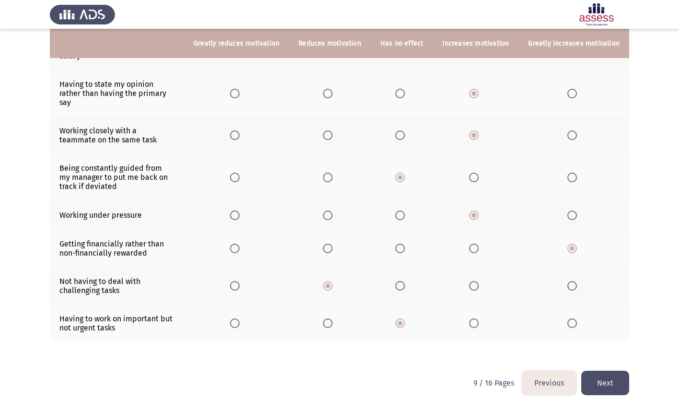
click at [600, 371] on button "Next" at bounding box center [606, 383] width 48 height 24
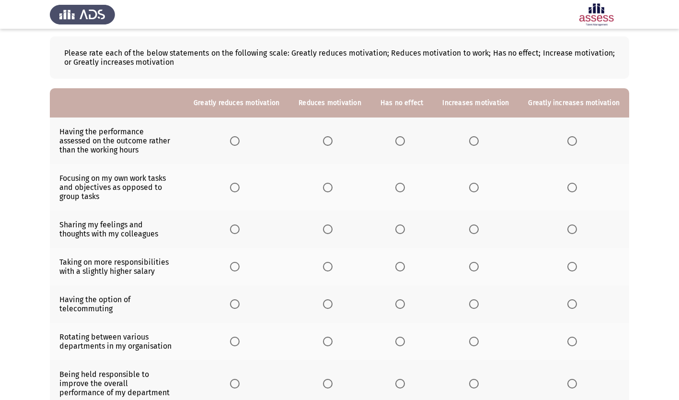
scroll to position [96, 0]
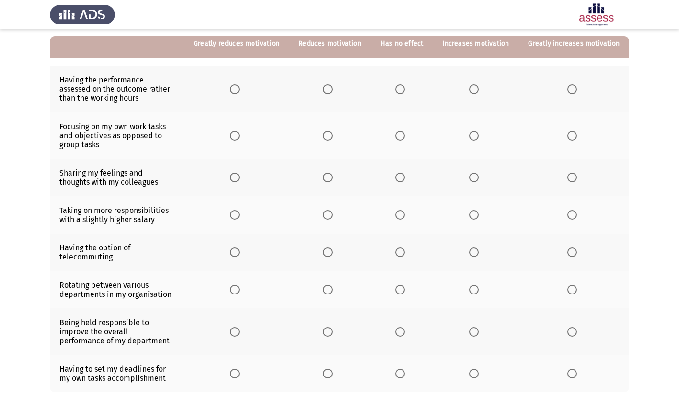
click at [478, 89] on span "Select an option" at bounding box center [474, 89] width 10 height 10
click at [478, 89] on input "Select an option" at bounding box center [474, 89] width 10 height 10
click at [403, 135] on span "Select an option" at bounding box center [401, 136] width 10 height 10
click at [403, 135] on input "Select an option" at bounding box center [401, 136] width 10 height 10
click at [479, 177] on span "Select an option" at bounding box center [474, 178] width 10 height 10
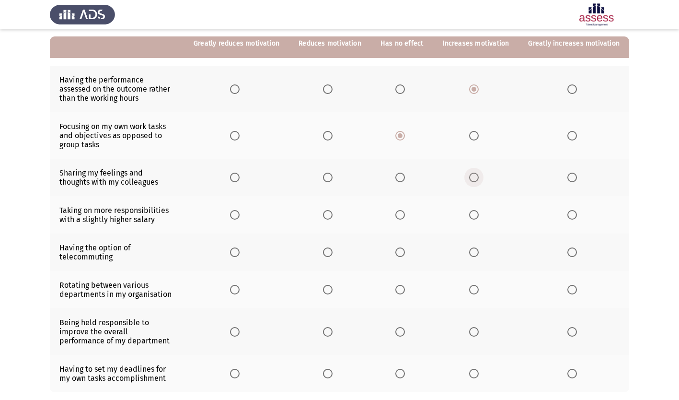
click at [479, 177] on input "Select an option" at bounding box center [474, 178] width 10 height 10
click at [477, 211] on span "Select an option" at bounding box center [474, 215] width 10 height 10
click at [477, 211] on input "Select an option" at bounding box center [474, 215] width 10 height 10
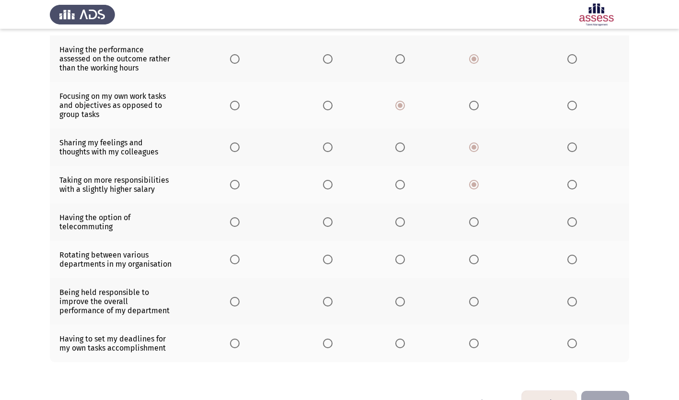
scroll to position [144, 0]
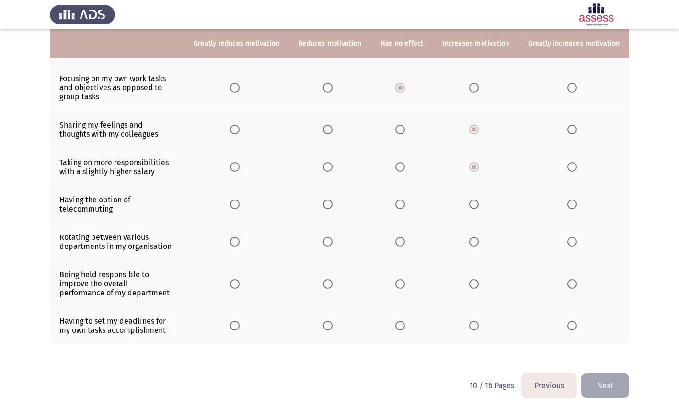
click at [479, 204] on span "Select an option" at bounding box center [474, 204] width 10 height 10
click at [479, 204] on input "Select an option" at bounding box center [474, 204] width 10 height 10
click at [479, 241] on span "Select an option" at bounding box center [474, 242] width 10 height 10
click at [479, 241] on input "Select an option" at bounding box center [474, 242] width 10 height 10
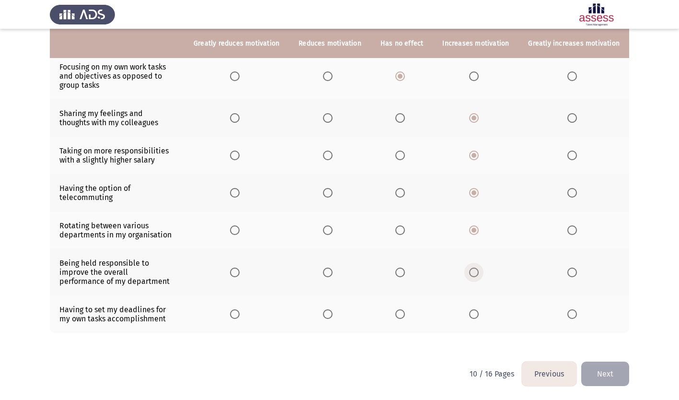
click at [476, 271] on span "Select an option" at bounding box center [474, 273] width 10 height 10
click at [476, 271] on input "Select an option" at bounding box center [474, 273] width 10 height 10
click at [478, 311] on span "Select an option" at bounding box center [474, 314] width 10 height 10
click at [478, 311] on input "Select an option" at bounding box center [474, 314] width 10 height 10
click at [614, 373] on button "Next" at bounding box center [606, 374] width 48 height 24
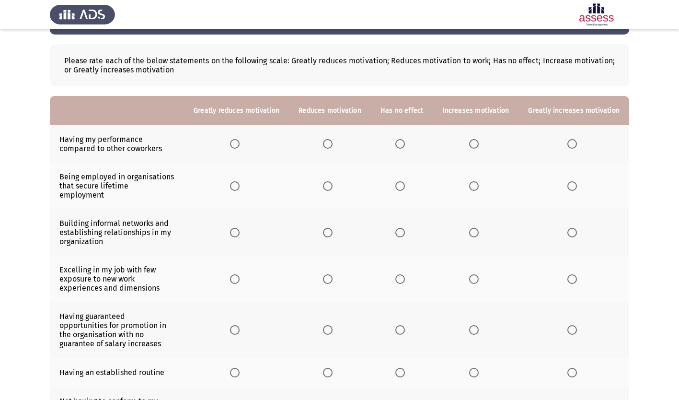
scroll to position [48, 0]
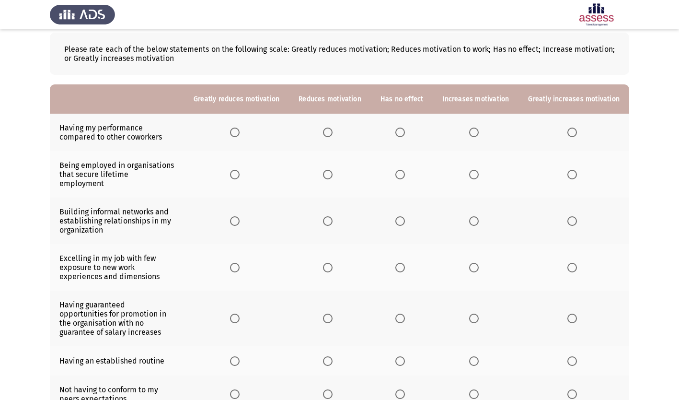
click at [333, 130] on span "Select an option" at bounding box center [328, 133] width 10 height 10
click at [333, 130] on input "Select an option" at bounding box center [328, 133] width 10 height 10
click at [401, 173] on span "Select an option" at bounding box center [401, 175] width 10 height 10
click at [401, 173] on input "Select an option" at bounding box center [401, 175] width 10 height 10
click at [405, 216] on span "Select an option" at bounding box center [401, 221] width 10 height 10
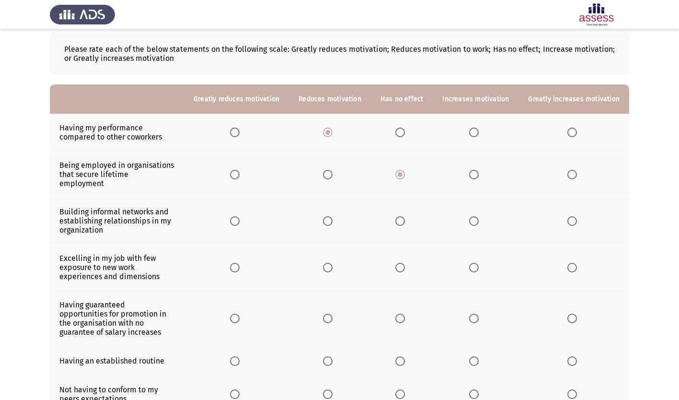
click at [405, 216] on input "Select an option" at bounding box center [401, 221] width 10 height 10
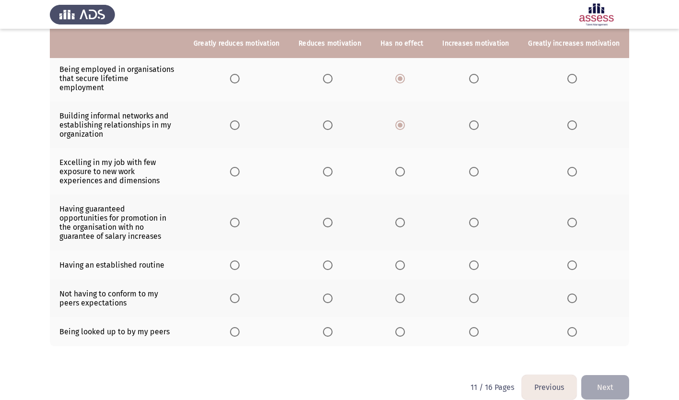
click at [476, 167] on span "Select an option" at bounding box center [474, 172] width 10 height 10
click at [476, 167] on input "Select an option" at bounding box center [474, 172] width 10 height 10
click at [333, 218] on span "Select an option" at bounding box center [328, 223] width 10 height 10
click at [333, 218] on input "Select an option" at bounding box center [328, 223] width 10 height 10
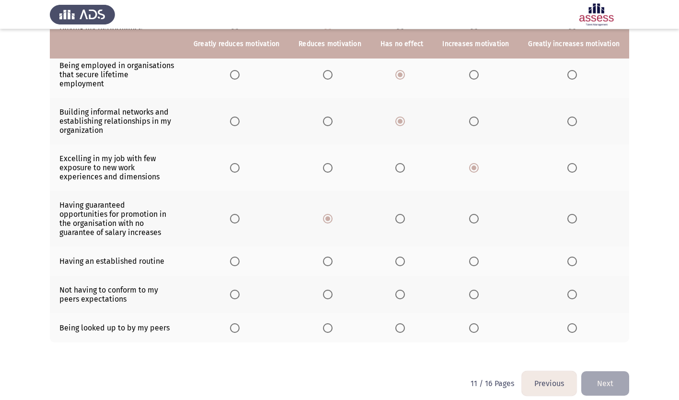
click at [404, 257] on span "Select an option" at bounding box center [401, 262] width 10 height 10
click at [404, 257] on input "Select an option" at bounding box center [401, 262] width 10 height 10
click at [333, 290] on span "Select an option" at bounding box center [328, 295] width 10 height 10
click at [333, 290] on input "Select an option" at bounding box center [328, 295] width 10 height 10
click at [478, 323] on span "Select an option" at bounding box center [474, 328] width 10 height 10
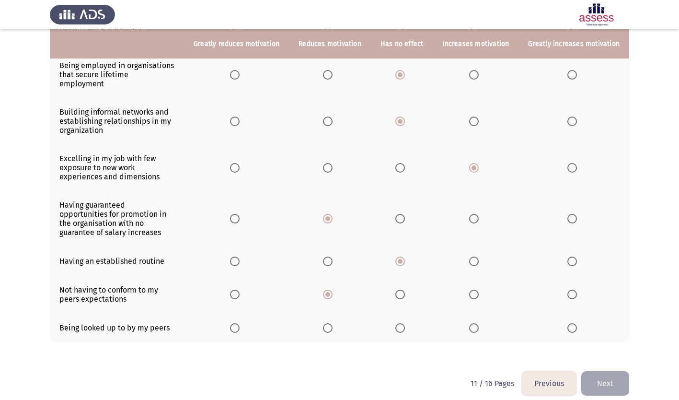
click at [478, 323] on input "Select an option" at bounding box center [474, 328] width 10 height 10
click at [602, 373] on button "Next" at bounding box center [606, 383] width 48 height 24
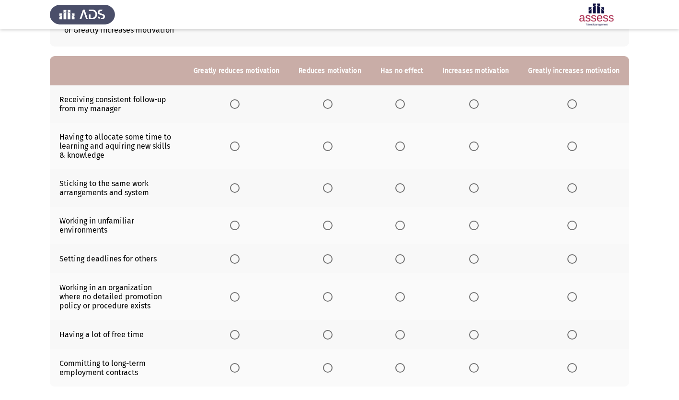
scroll to position [96, 0]
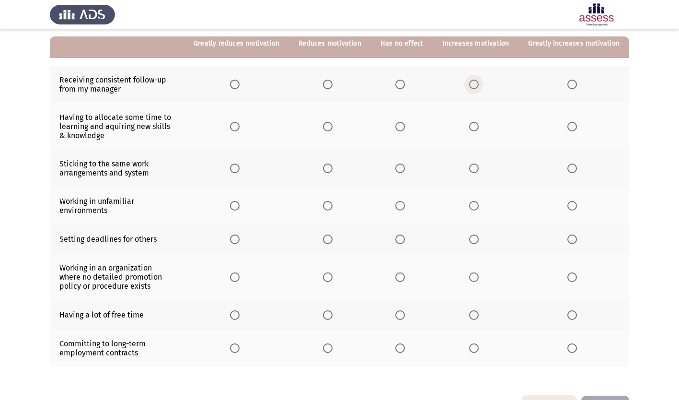
click at [478, 85] on span "Select an option" at bounding box center [474, 85] width 10 height 10
click at [478, 85] on input "Select an option" at bounding box center [474, 85] width 10 height 10
click at [572, 129] on span "Select an option" at bounding box center [573, 127] width 10 height 10
click at [572, 129] on input "Select an option" at bounding box center [573, 127] width 10 height 10
click at [333, 170] on span "Select an option" at bounding box center [328, 168] width 10 height 10
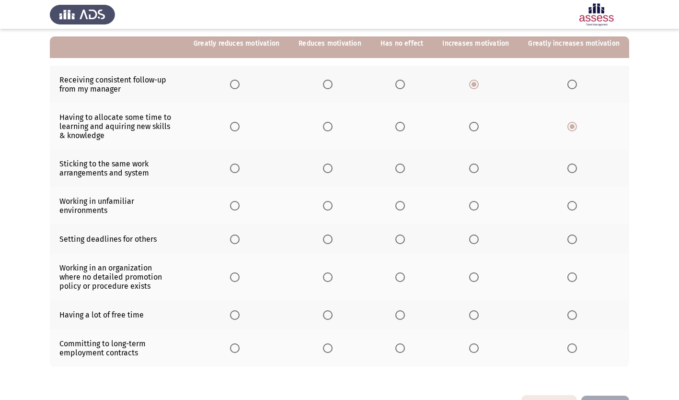
click at [333, 170] on input "Select an option" at bounding box center [328, 168] width 10 height 10
click at [240, 206] on span "Select an option" at bounding box center [235, 206] width 10 height 10
click at [240, 206] on input "Select an option" at bounding box center [235, 206] width 10 height 10
click at [405, 241] on span "Select an option" at bounding box center [401, 239] width 10 height 10
click at [405, 241] on input "Select an option" at bounding box center [401, 239] width 10 height 10
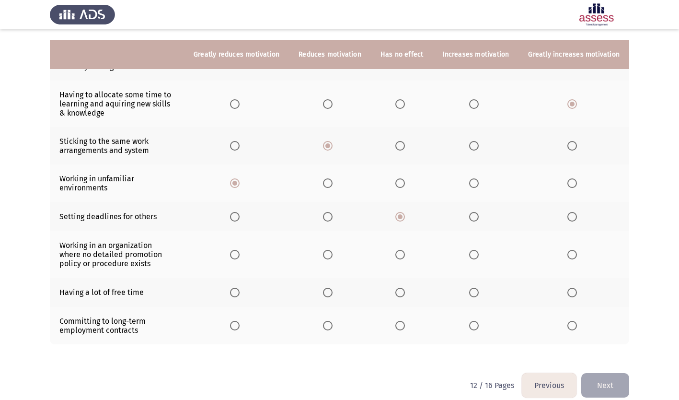
scroll to position [129, 0]
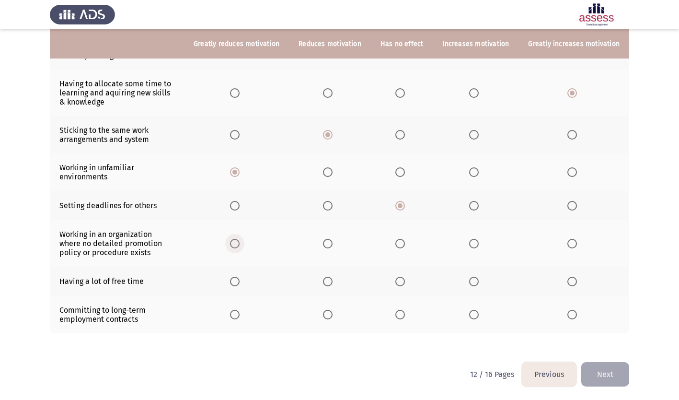
click at [240, 242] on span "Select an option" at bounding box center [235, 244] width 10 height 10
click at [240, 242] on input "Select an option" at bounding box center [235, 244] width 10 height 10
click at [333, 280] on span "Select an option" at bounding box center [328, 282] width 10 height 10
click at [333, 280] on input "Select an option" at bounding box center [328, 282] width 10 height 10
click at [475, 316] on span "Select an option" at bounding box center [474, 315] width 10 height 10
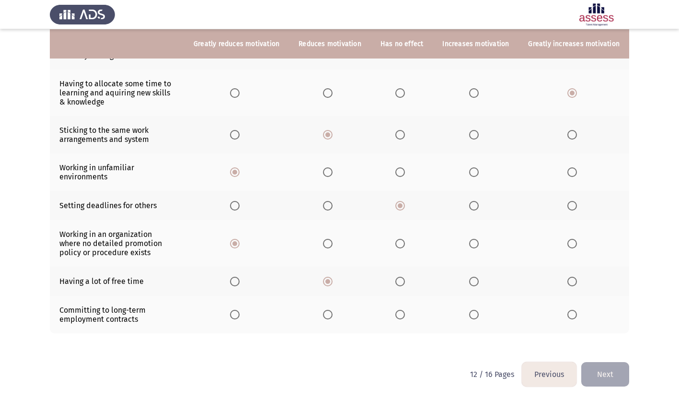
click at [475, 316] on input "Select an option" at bounding box center [474, 315] width 10 height 10
click at [605, 370] on button "Next" at bounding box center [606, 374] width 48 height 24
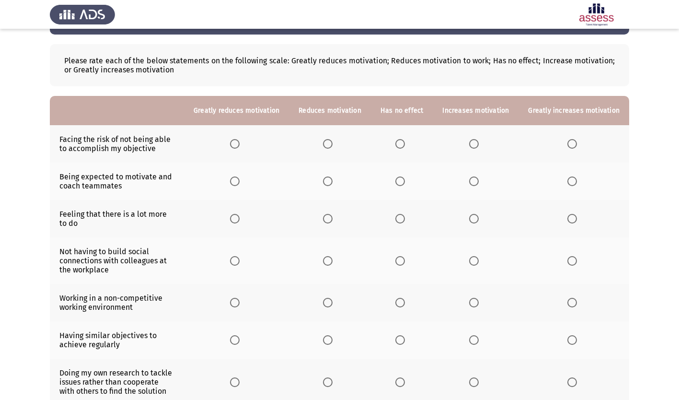
scroll to position [48, 0]
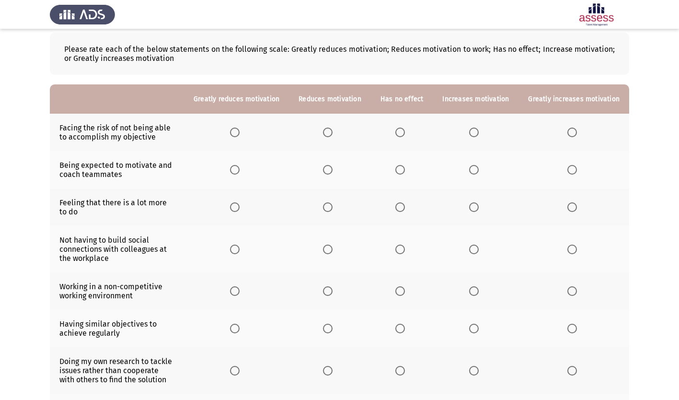
click at [333, 131] on span "Select an option" at bounding box center [328, 133] width 10 height 10
click at [333, 131] on input "Select an option" at bounding box center [328, 133] width 10 height 10
click at [474, 172] on span "Select an option" at bounding box center [474, 170] width 10 height 10
click at [474, 172] on input "Select an option" at bounding box center [474, 170] width 10 height 10
click at [477, 209] on span "Select an option" at bounding box center [474, 207] width 10 height 10
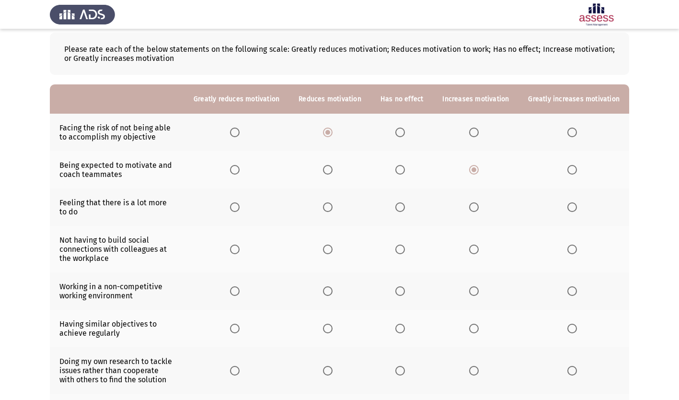
click at [477, 209] on input "Select an option" at bounding box center [474, 207] width 10 height 10
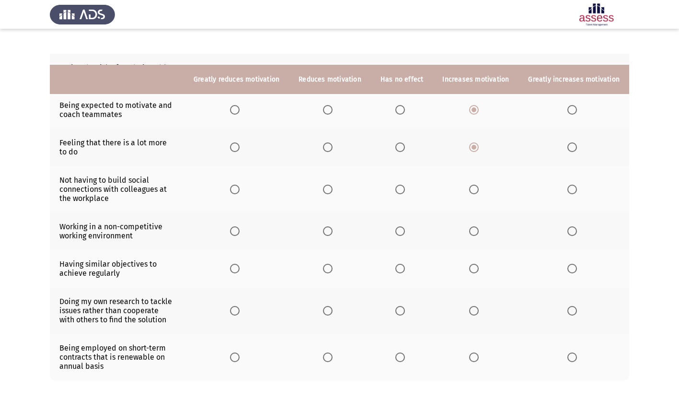
scroll to position [144, 0]
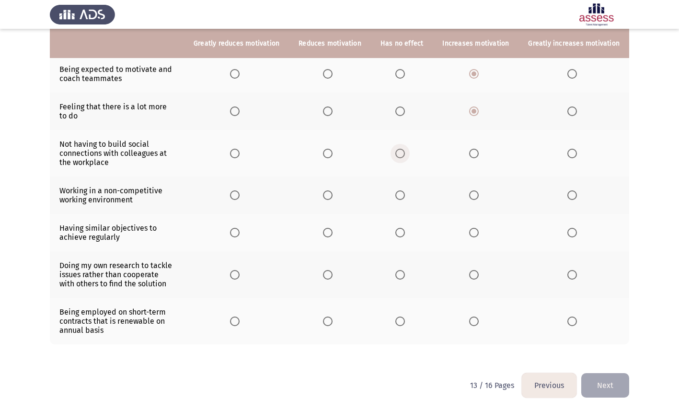
click at [404, 155] on span "Select an option" at bounding box center [401, 154] width 10 height 10
click at [404, 155] on input "Select an option" at bounding box center [401, 154] width 10 height 10
click at [405, 197] on span "Select an option" at bounding box center [401, 195] width 10 height 10
click at [405, 197] on input "Select an option" at bounding box center [401, 195] width 10 height 10
click at [405, 233] on span "Select an option" at bounding box center [401, 233] width 10 height 10
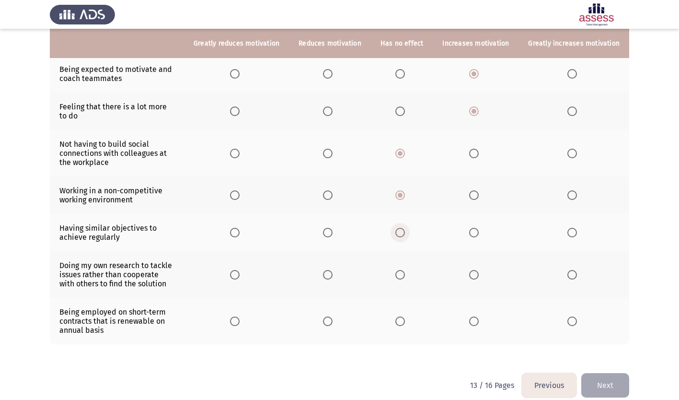
click at [405, 233] on input "Select an option" at bounding box center [401, 233] width 10 height 10
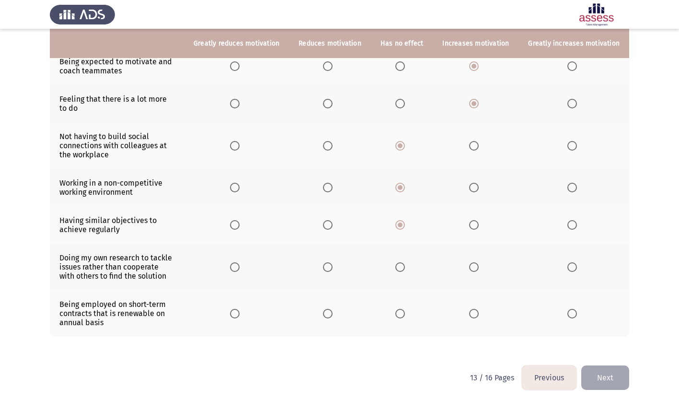
scroll to position [155, 0]
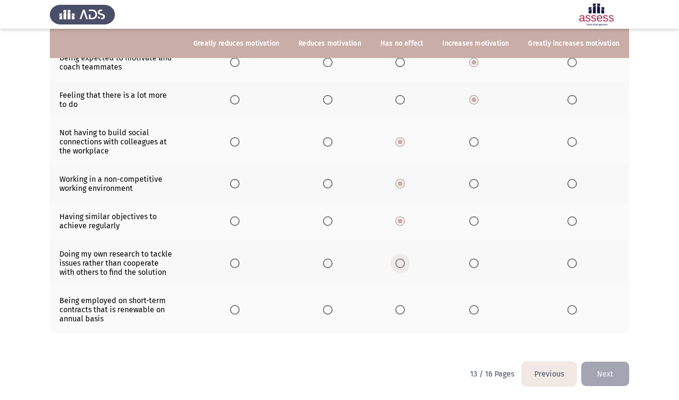
click at [403, 265] on span "Select an option" at bounding box center [401, 263] width 10 height 10
click at [403, 265] on input "Select an option" at bounding box center [401, 263] width 10 height 10
click at [239, 308] on span "Select an option" at bounding box center [235, 310] width 10 height 10
click at [239, 308] on input "Select an option" at bounding box center [235, 310] width 10 height 10
click at [609, 371] on button "Next" at bounding box center [606, 374] width 48 height 24
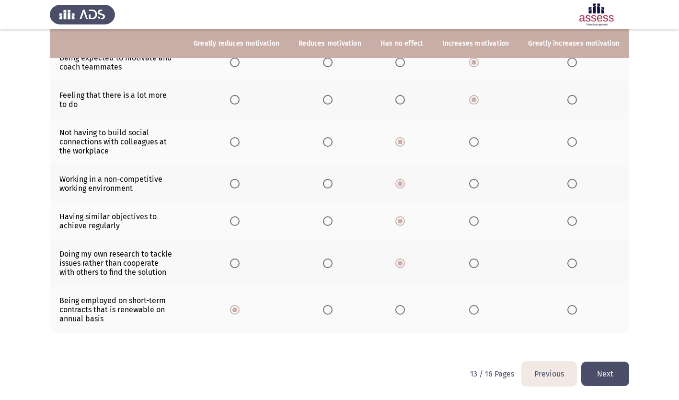
scroll to position [0, 0]
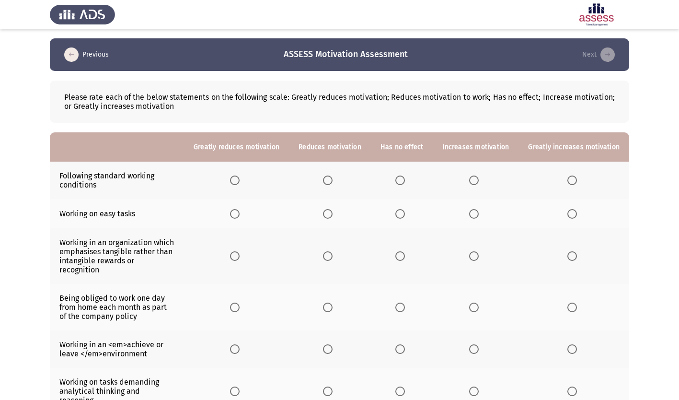
click at [405, 181] on span "Select an option" at bounding box center [401, 180] width 10 height 10
click at [405, 181] on input "Select an option" at bounding box center [401, 180] width 10 height 10
click at [332, 215] on span "Select an option" at bounding box center [328, 214] width 10 height 10
click at [332, 215] on input "Select an option" at bounding box center [328, 214] width 10 height 10
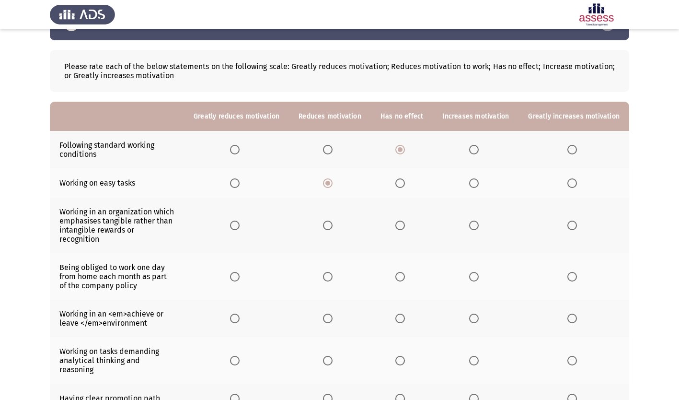
scroll to position [48, 0]
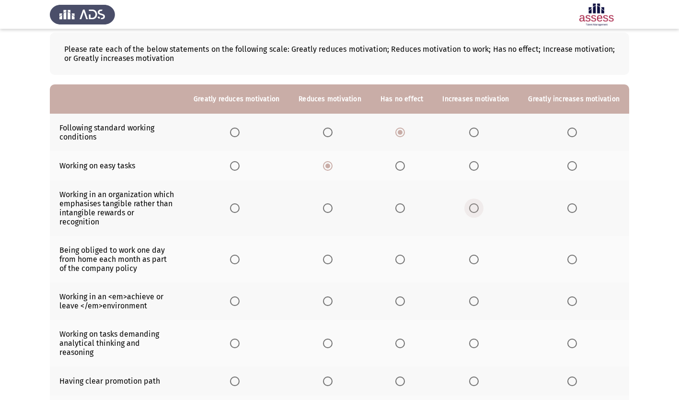
click at [476, 204] on span "Select an option" at bounding box center [474, 208] width 10 height 10
click at [476, 204] on input "Select an option" at bounding box center [474, 208] width 10 height 10
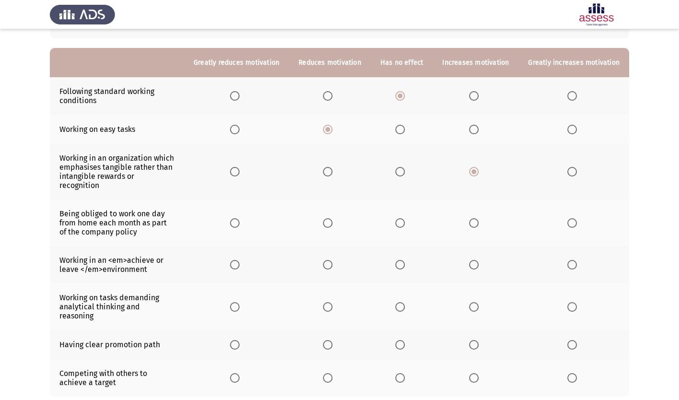
scroll to position [96, 0]
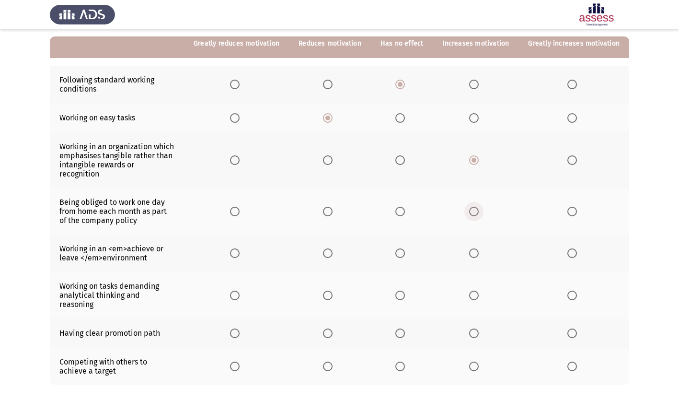
click at [474, 207] on span "Select an option" at bounding box center [474, 212] width 10 height 10
click at [474, 207] on input "Select an option" at bounding box center [474, 212] width 10 height 10
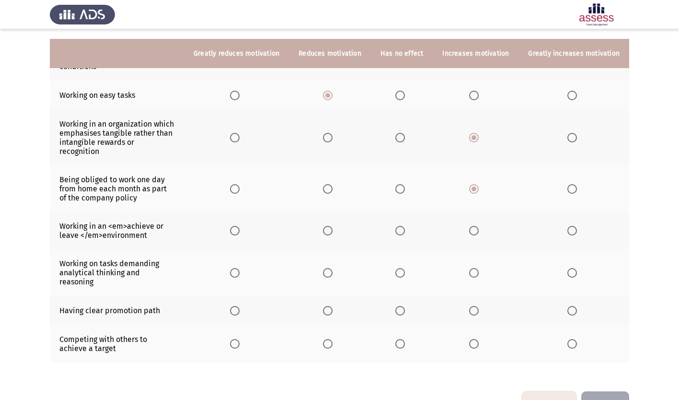
scroll to position [129, 0]
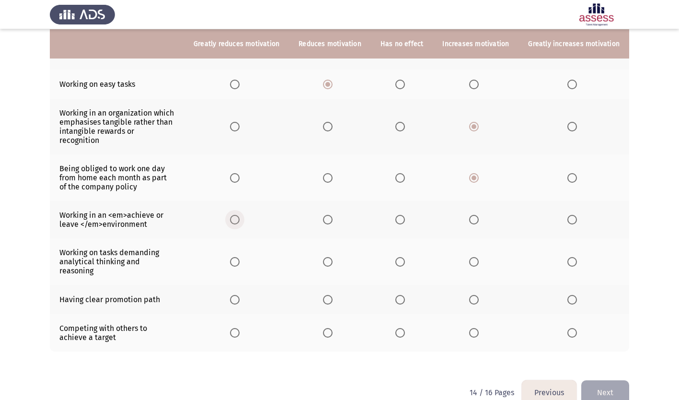
click at [236, 215] on span "Select an option" at bounding box center [235, 220] width 10 height 10
click at [236, 215] on input "Select an option" at bounding box center [235, 220] width 10 height 10
click at [477, 257] on span "Select an option" at bounding box center [474, 262] width 10 height 10
click at [477, 257] on input "Select an option" at bounding box center [474, 262] width 10 height 10
click at [573, 295] on span "Select an option" at bounding box center [573, 300] width 10 height 10
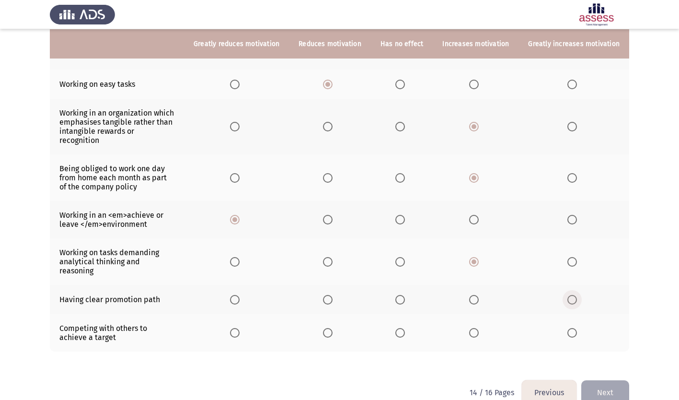
click at [573, 295] on input "Select an option" at bounding box center [573, 300] width 10 height 10
click at [478, 328] on span "Select an option" at bounding box center [474, 333] width 10 height 10
click at [478, 328] on input "Select an option" at bounding box center [474, 333] width 10 height 10
click at [610, 380] on button "Next" at bounding box center [606, 392] width 48 height 24
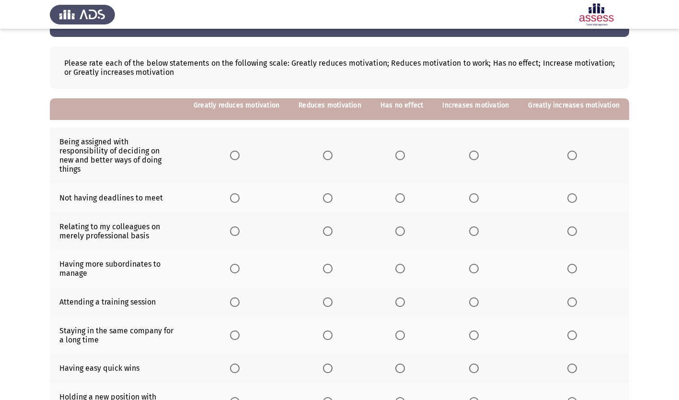
scroll to position [96, 0]
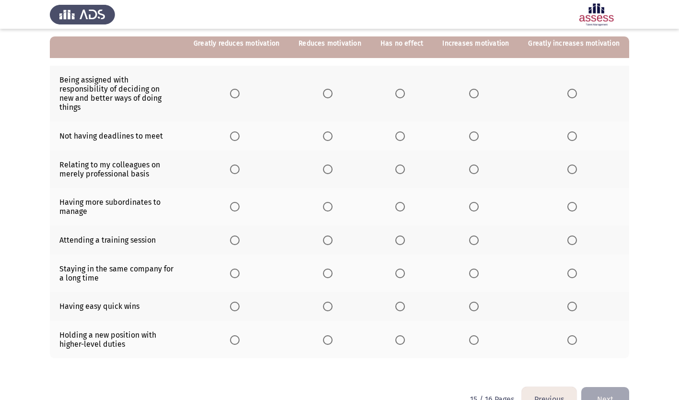
click at [477, 90] on span "Select an option" at bounding box center [474, 94] width 10 height 10
click at [477, 90] on input "Select an option" at bounding box center [474, 94] width 10 height 10
click at [405, 131] on span "Select an option" at bounding box center [401, 136] width 10 height 10
click at [405, 131] on input "Select an option" at bounding box center [401, 136] width 10 height 10
click at [333, 164] on span "Select an option" at bounding box center [328, 169] width 10 height 10
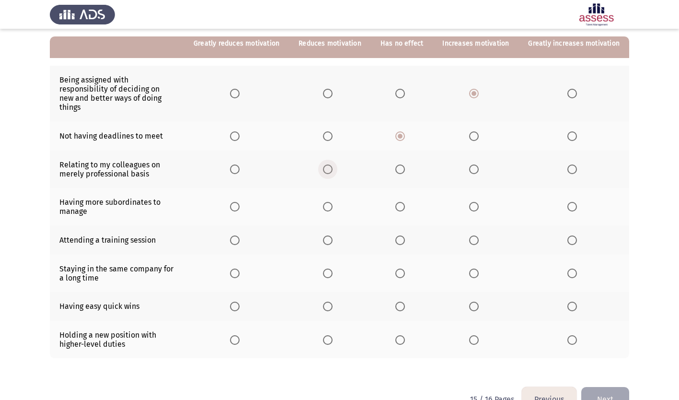
click at [333, 164] on input "Select an option" at bounding box center [328, 169] width 10 height 10
click at [405, 202] on span "Select an option" at bounding box center [401, 207] width 10 height 10
click at [405, 202] on input "Select an option" at bounding box center [401, 207] width 10 height 10
click at [479, 235] on span "Select an option" at bounding box center [474, 240] width 10 height 10
click at [479, 235] on input "Select an option" at bounding box center [474, 240] width 10 height 10
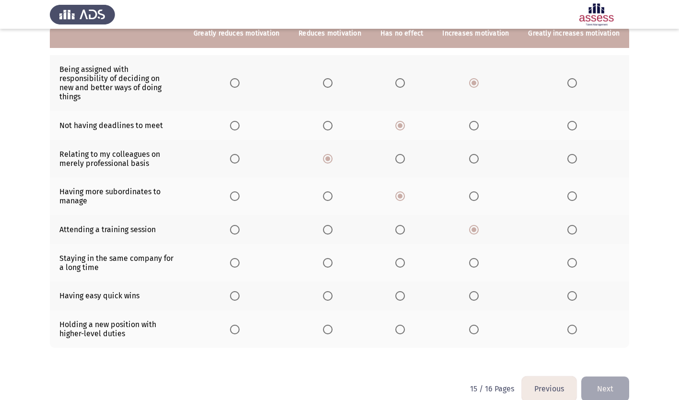
scroll to position [112, 0]
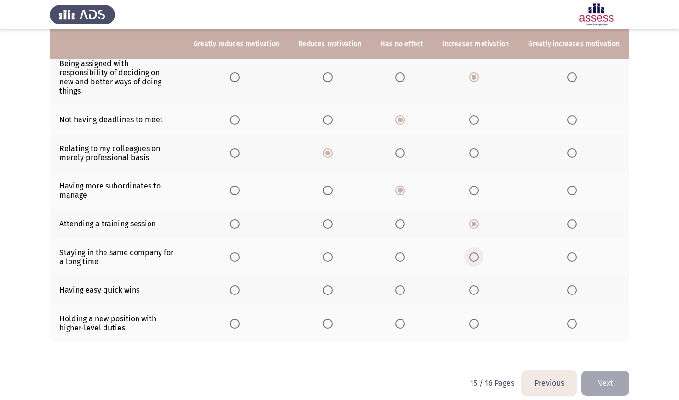
click at [479, 252] on span "Select an option" at bounding box center [474, 257] width 10 height 10
click at [479, 252] on input "Select an option" at bounding box center [474, 257] width 10 height 10
click at [478, 285] on span "Select an option" at bounding box center [474, 290] width 10 height 10
click at [478, 285] on input "Select an option" at bounding box center [474, 290] width 10 height 10
click at [473, 319] on span "Select an option" at bounding box center [474, 324] width 10 height 10
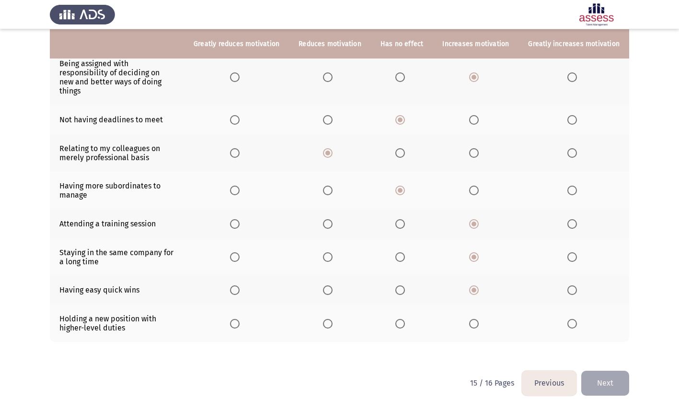
click at [473, 319] on input "Select an option" at bounding box center [474, 324] width 10 height 10
click at [600, 373] on button "Next" at bounding box center [606, 383] width 48 height 24
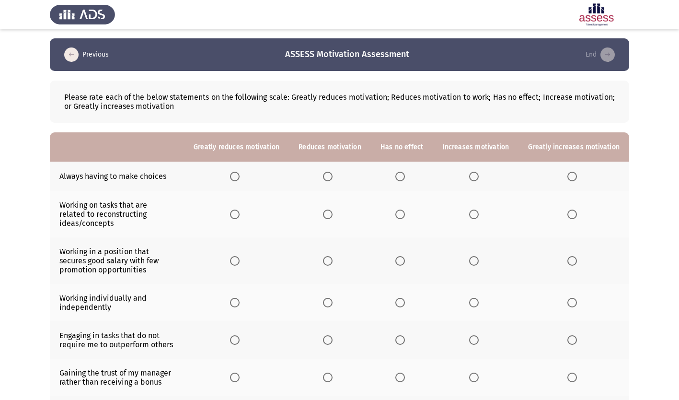
scroll to position [48, 0]
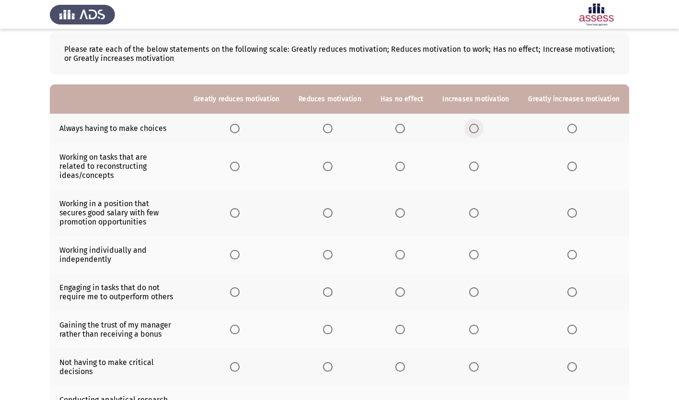
click at [479, 128] on span "Select an option" at bounding box center [474, 129] width 10 height 10
click at [479, 128] on input "Select an option" at bounding box center [474, 129] width 10 height 10
click at [477, 163] on span "Select an option" at bounding box center [474, 167] width 10 height 10
click at [477, 163] on input "Select an option" at bounding box center [474, 167] width 10 height 10
click at [479, 208] on span "Select an option" at bounding box center [474, 213] width 10 height 10
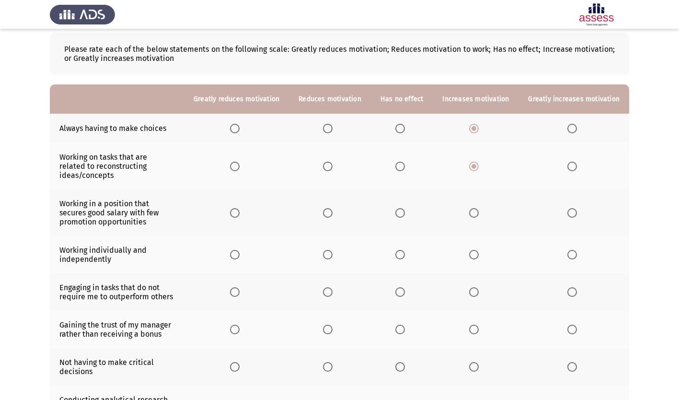
click at [479, 208] on input "Select an option" at bounding box center [474, 213] width 10 height 10
click at [405, 250] on span "Select an option" at bounding box center [401, 255] width 10 height 10
click at [405, 250] on input "Select an option" at bounding box center [401, 255] width 10 height 10
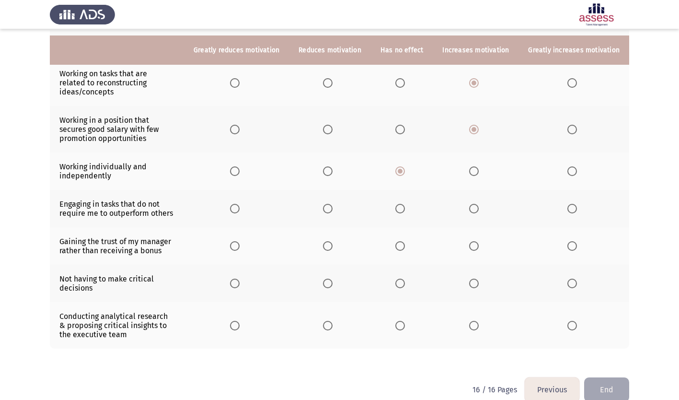
scroll to position [138, 0]
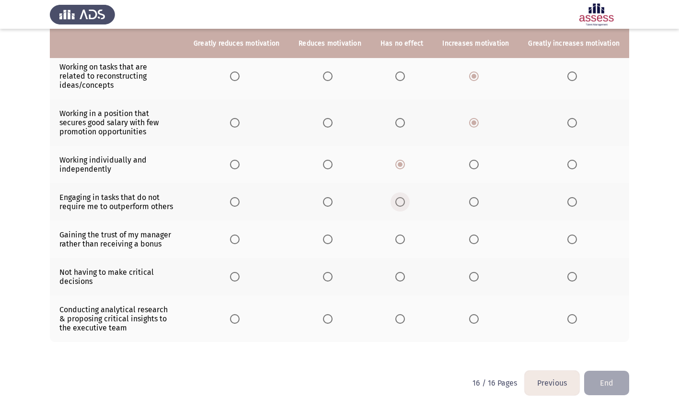
click at [404, 197] on span "Select an option" at bounding box center [401, 202] width 10 height 10
click at [404, 197] on input "Select an option" at bounding box center [401, 202] width 10 height 10
click at [333, 234] on span "Select an option" at bounding box center [328, 239] width 10 height 10
click at [333, 234] on input "Select an option" at bounding box center [328, 239] width 10 height 10
click at [405, 272] on span "Select an option" at bounding box center [401, 277] width 10 height 10
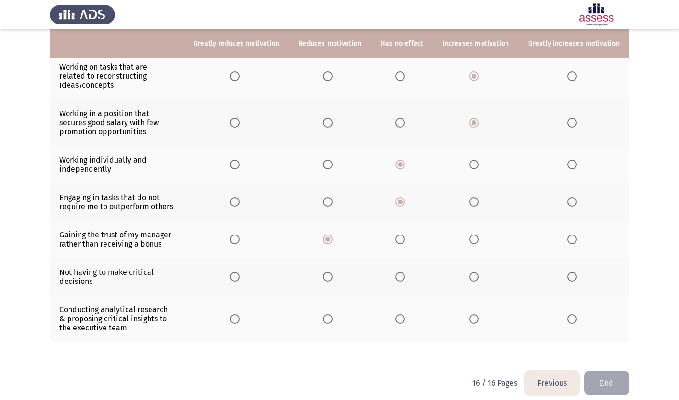
click at [405, 272] on input "Select an option" at bounding box center [401, 277] width 10 height 10
click at [477, 314] on span "Select an option" at bounding box center [474, 319] width 10 height 10
click at [477, 314] on input "Select an option" at bounding box center [474, 319] width 10 height 10
click at [616, 373] on button "End" at bounding box center [606, 383] width 45 height 24
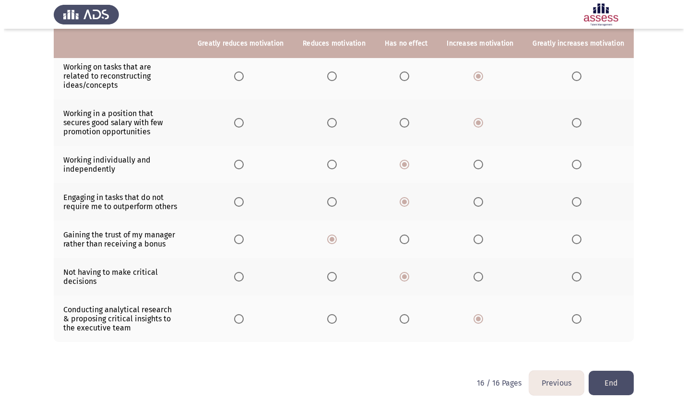
scroll to position [0, 0]
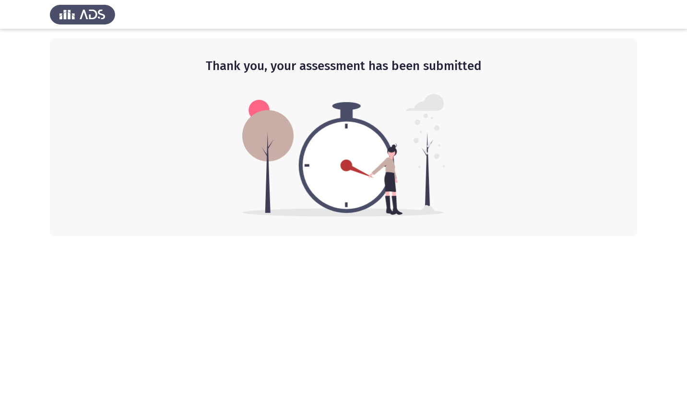
click at [274, 236] on html "Thank you, your assessment has been submitted" at bounding box center [343, 118] width 687 height 236
